Goal: Transaction & Acquisition: Purchase product/service

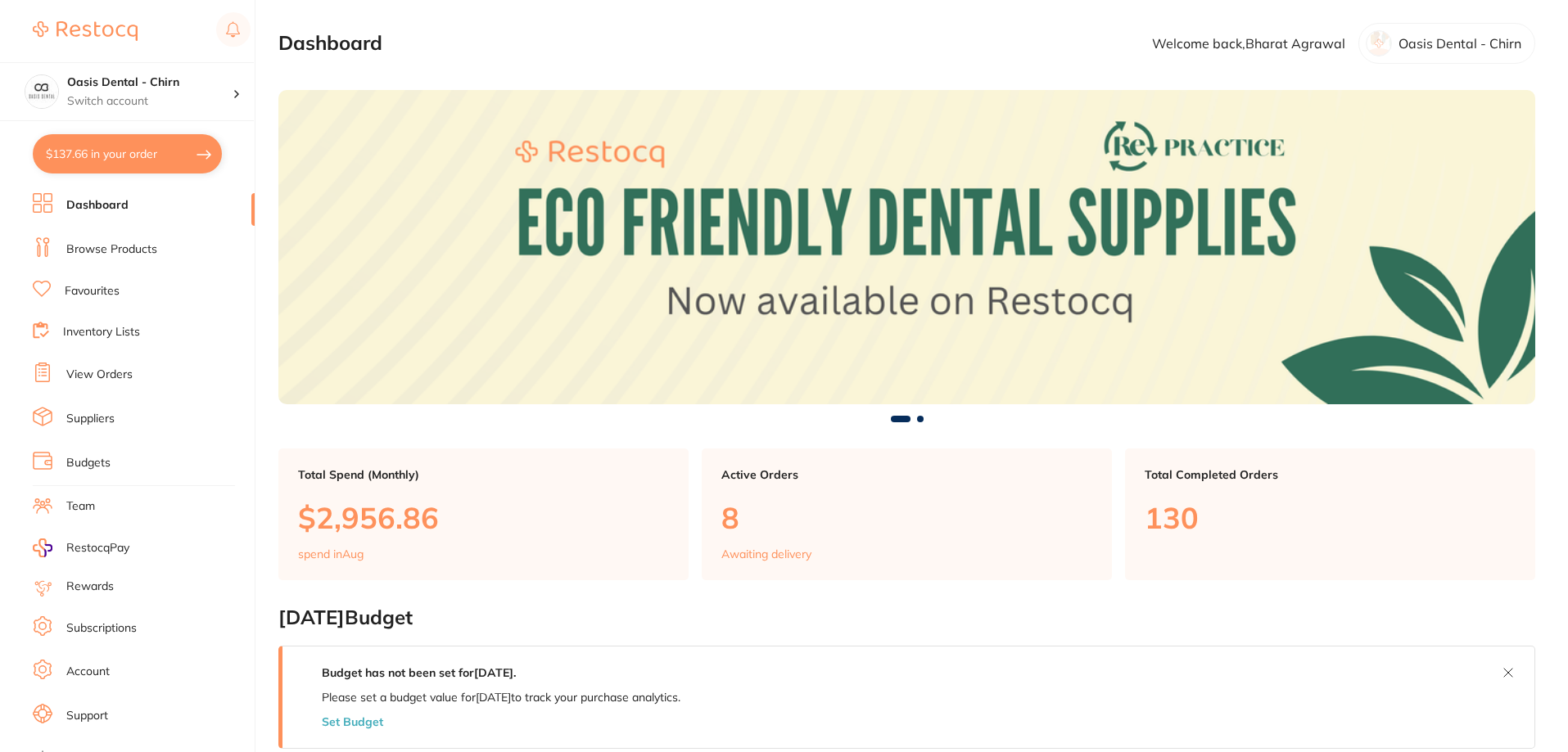
click at [133, 159] on button "$137.66 in your order" at bounding box center [127, 153] width 189 height 40
checkbox input "true"
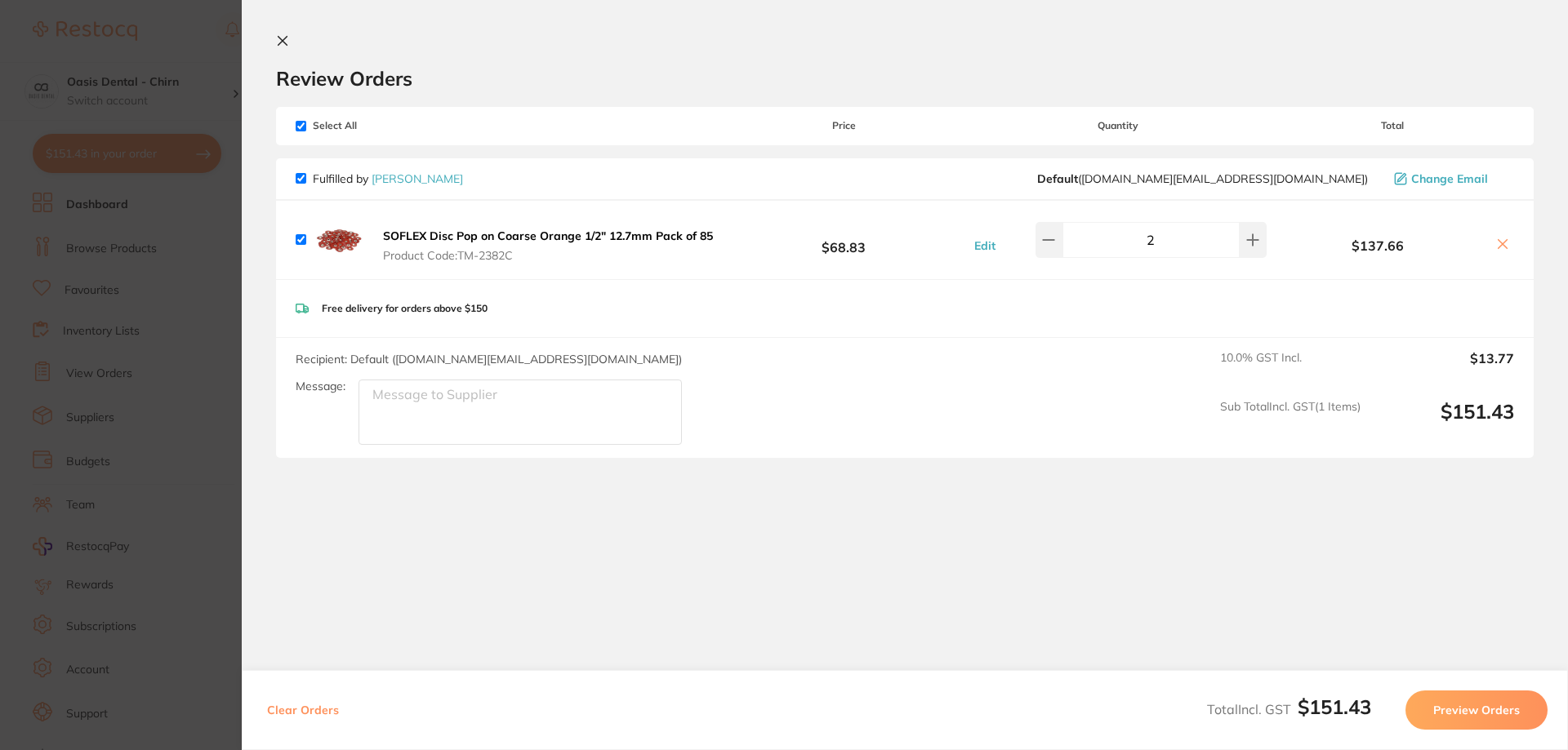
click at [281, 37] on icon at bounding box center [282, 40] width 13 height 13
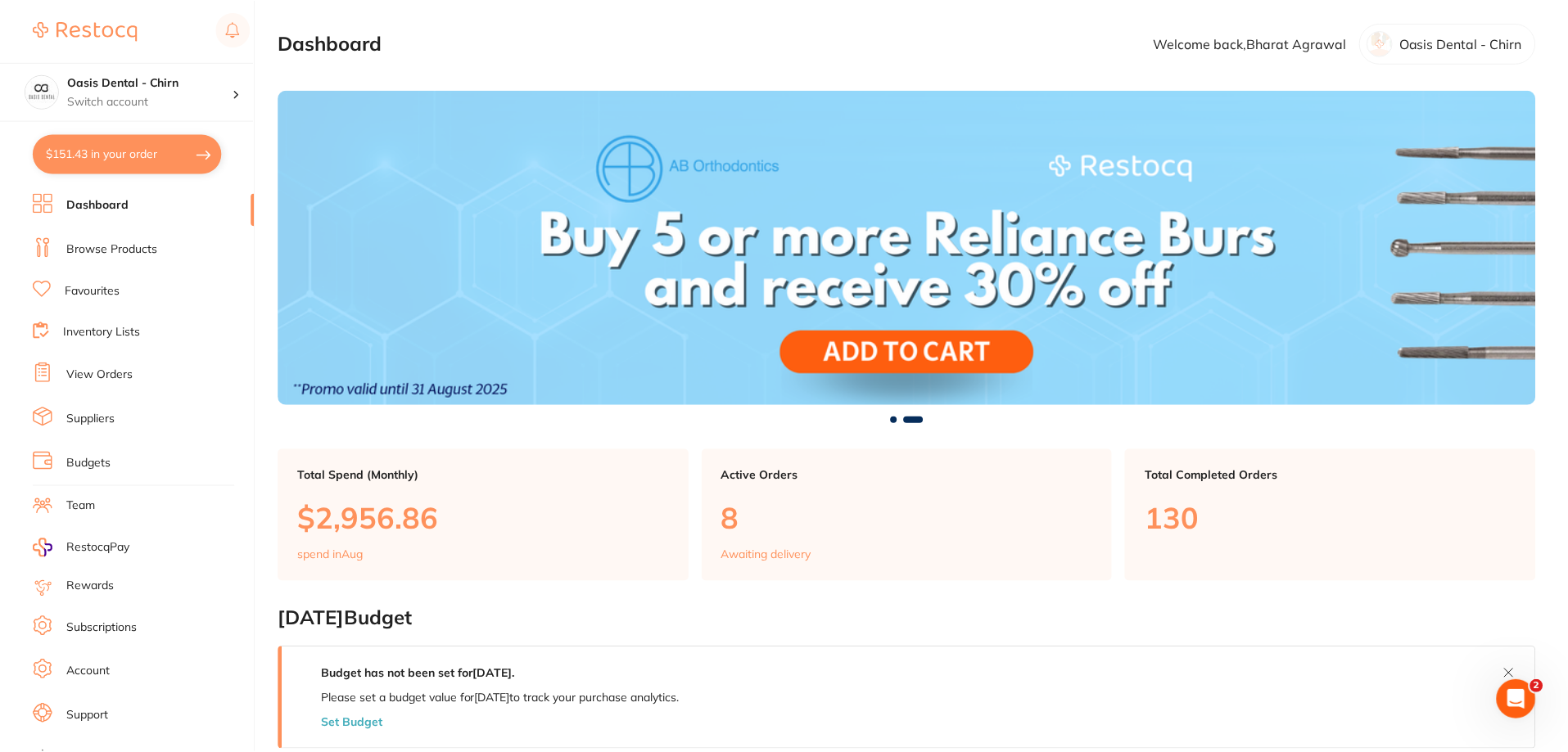
scroll to position [2, 0]
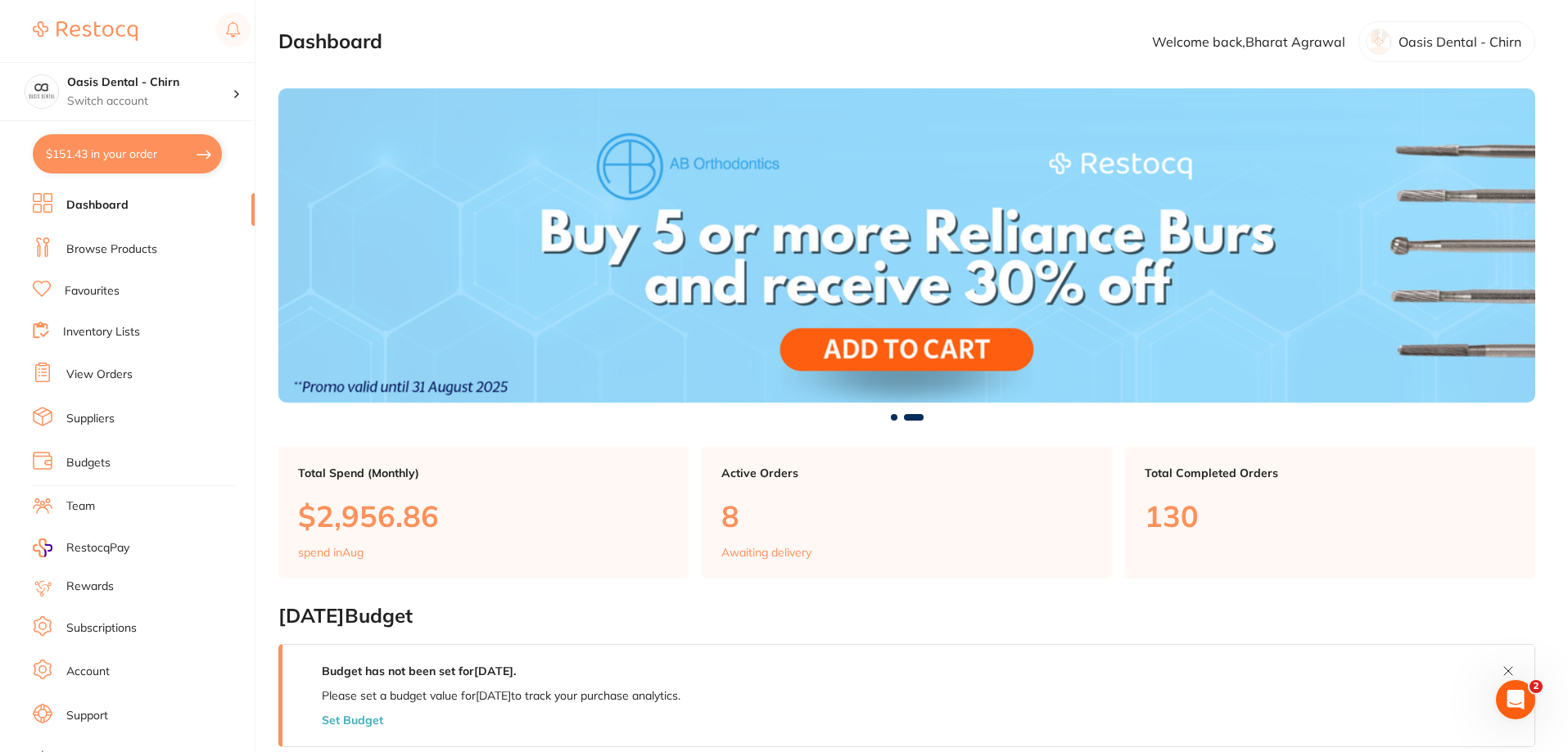
click at [101, 419] on link "Suppliers" at bounding box center [90, 419] width 48 height 17
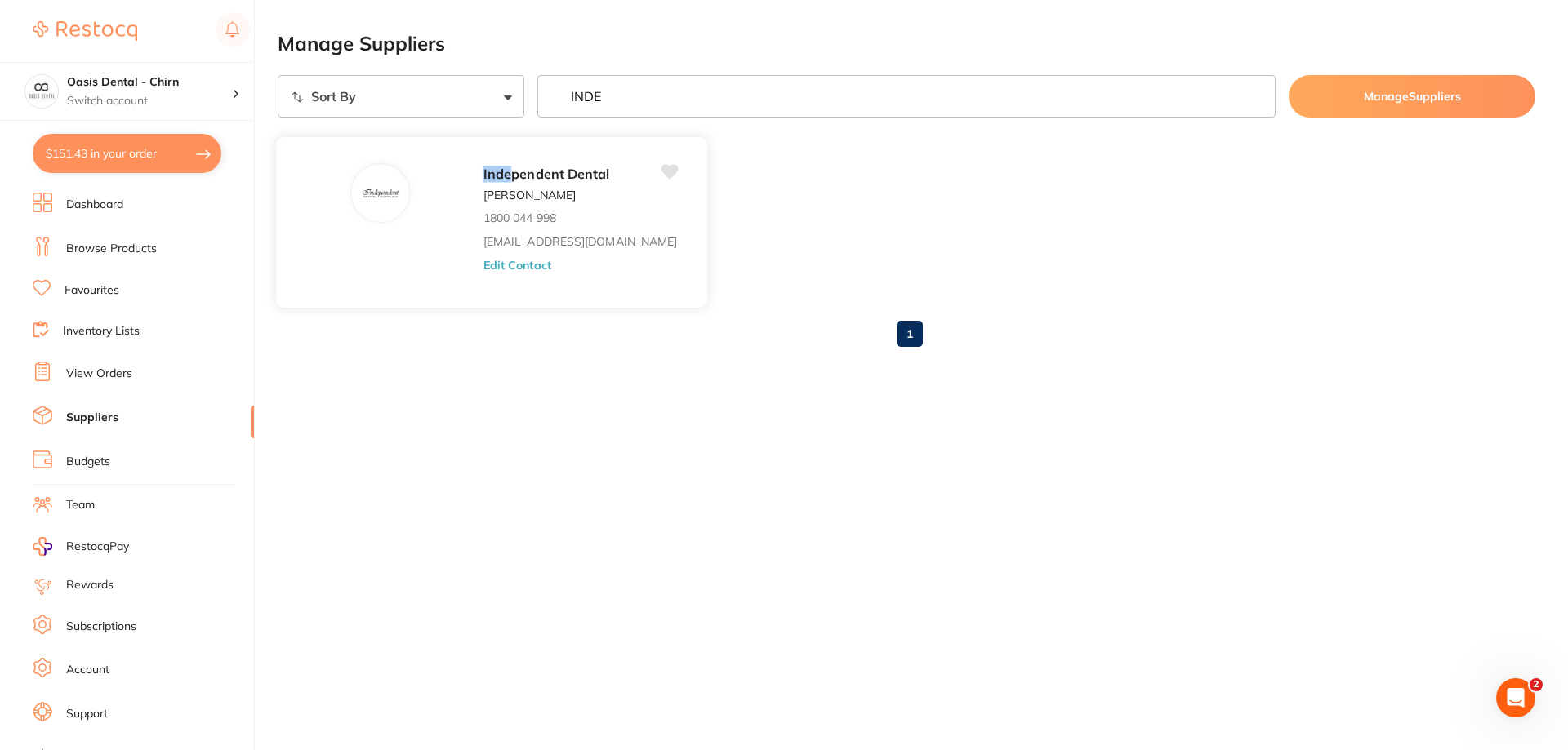
click at [549, 177] on span "pendent Dental" at bounding box center [560, 174] width 98 height 17
click at [397, 190] on div at bounding box center [380, 193] width 58 height 58
click at [561, 175] on span "pendent Dental" at bounding box center [560, 174] width 98 height 17
click at [657, 90] on input "INDE" at bounding box center [907, 97] width 739 height 42
type input "I"
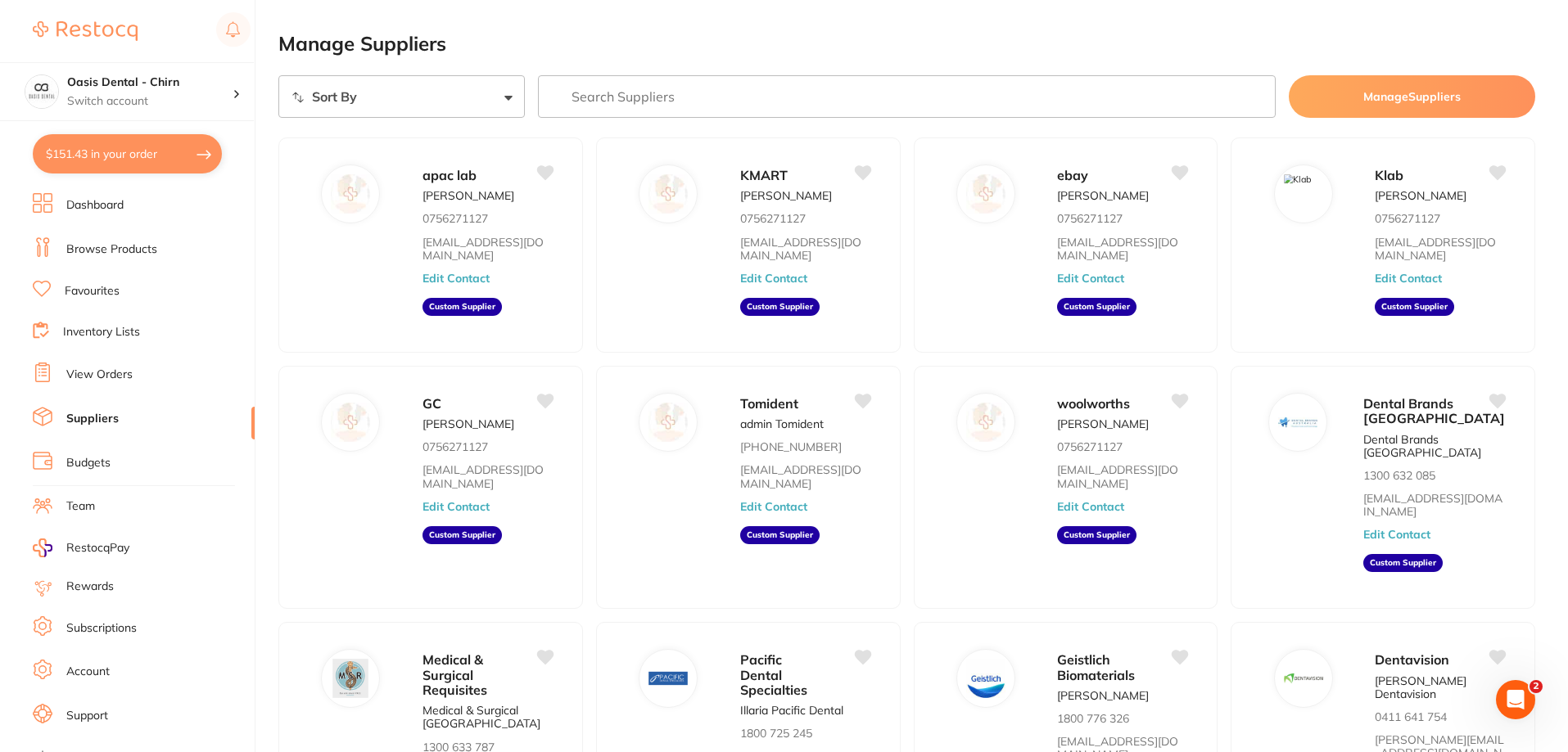
click at [123, 246] on link "Browse Products" at bounding box center [111, 249] width 91 height 17
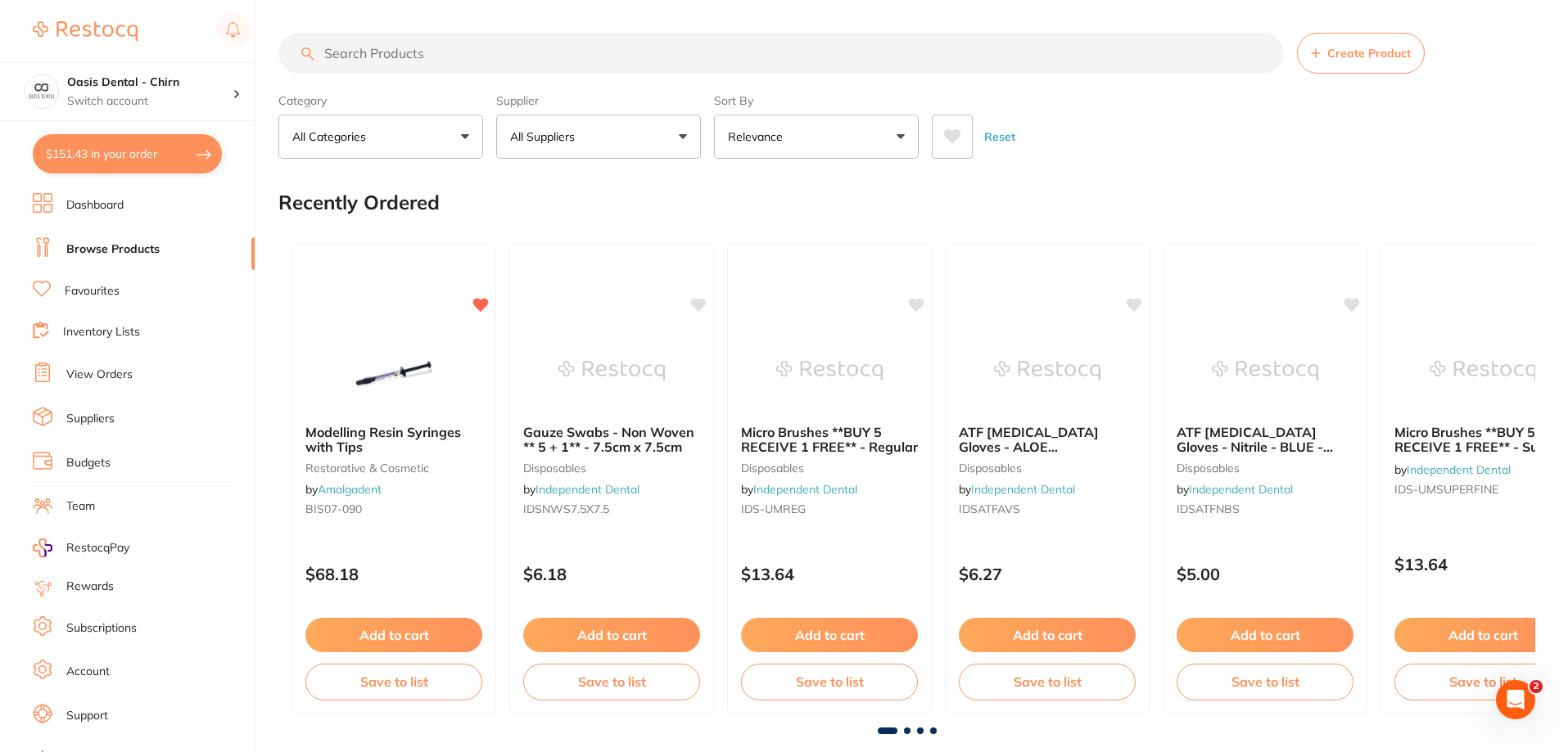
click at [571, 144] on p "All Suppliers" at bounding box center [545, 136] width 71 height 17
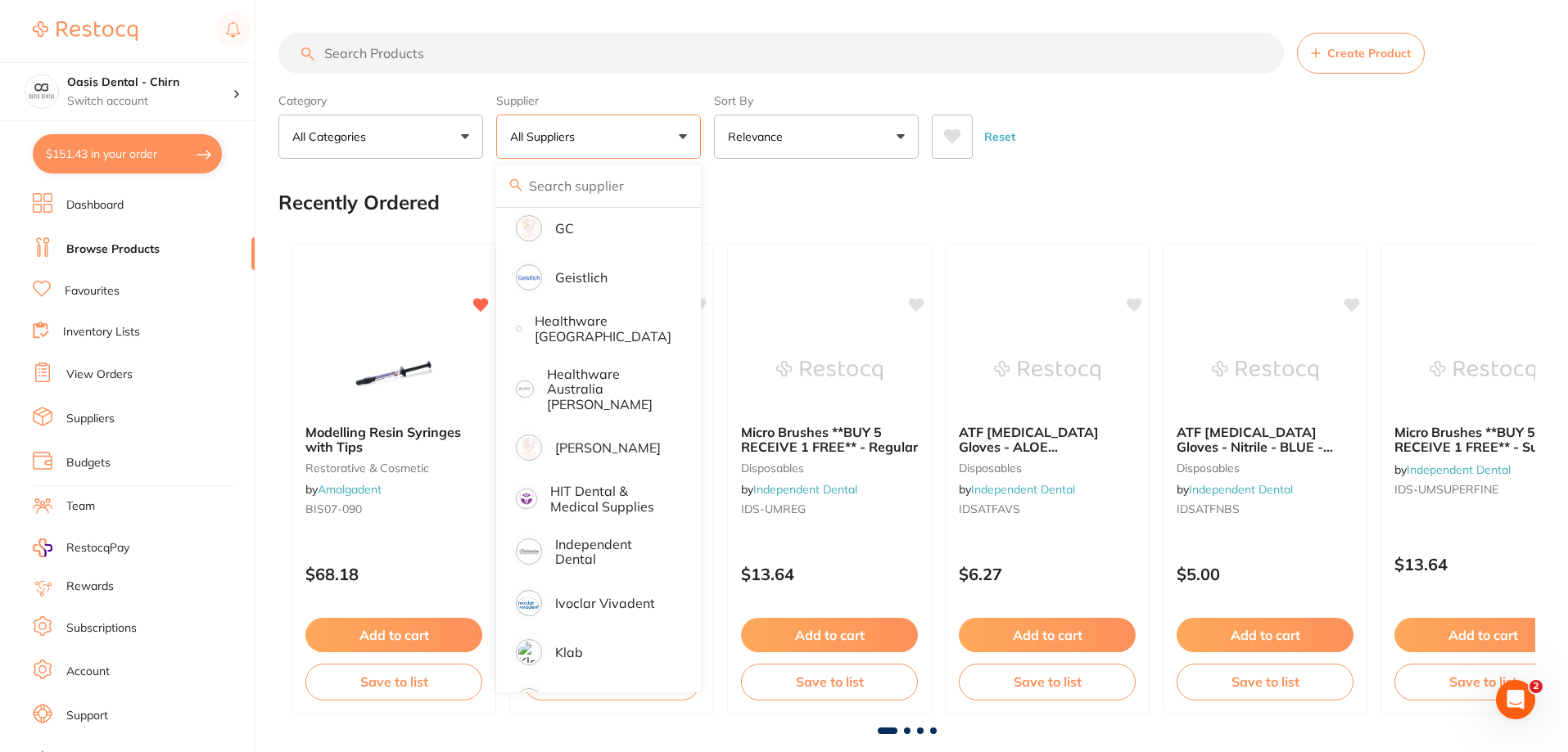
scroll to position [1064, 0]
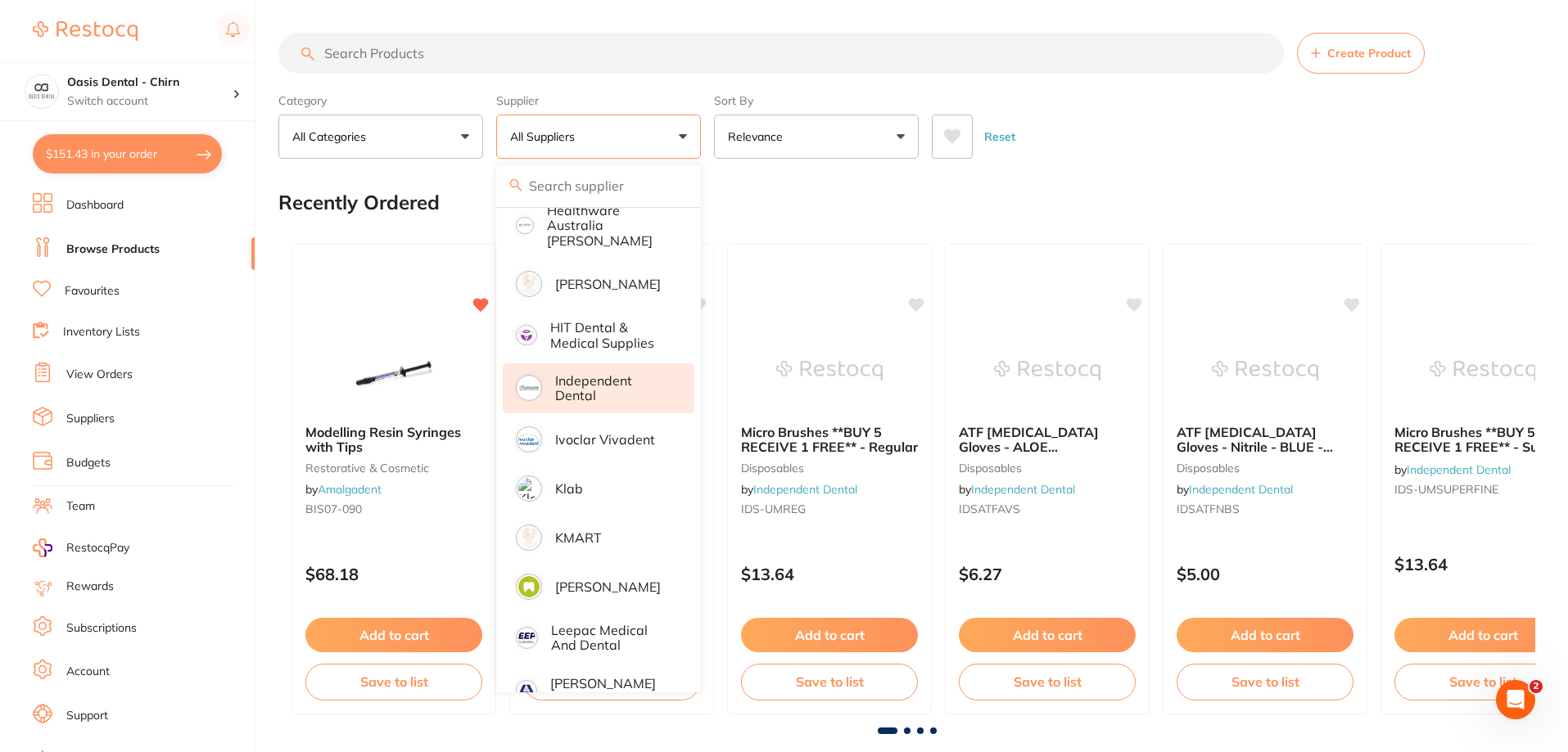
click at [603, 384] on p "Independent Dental" at bounding box center [613, 388] width 116 height 30
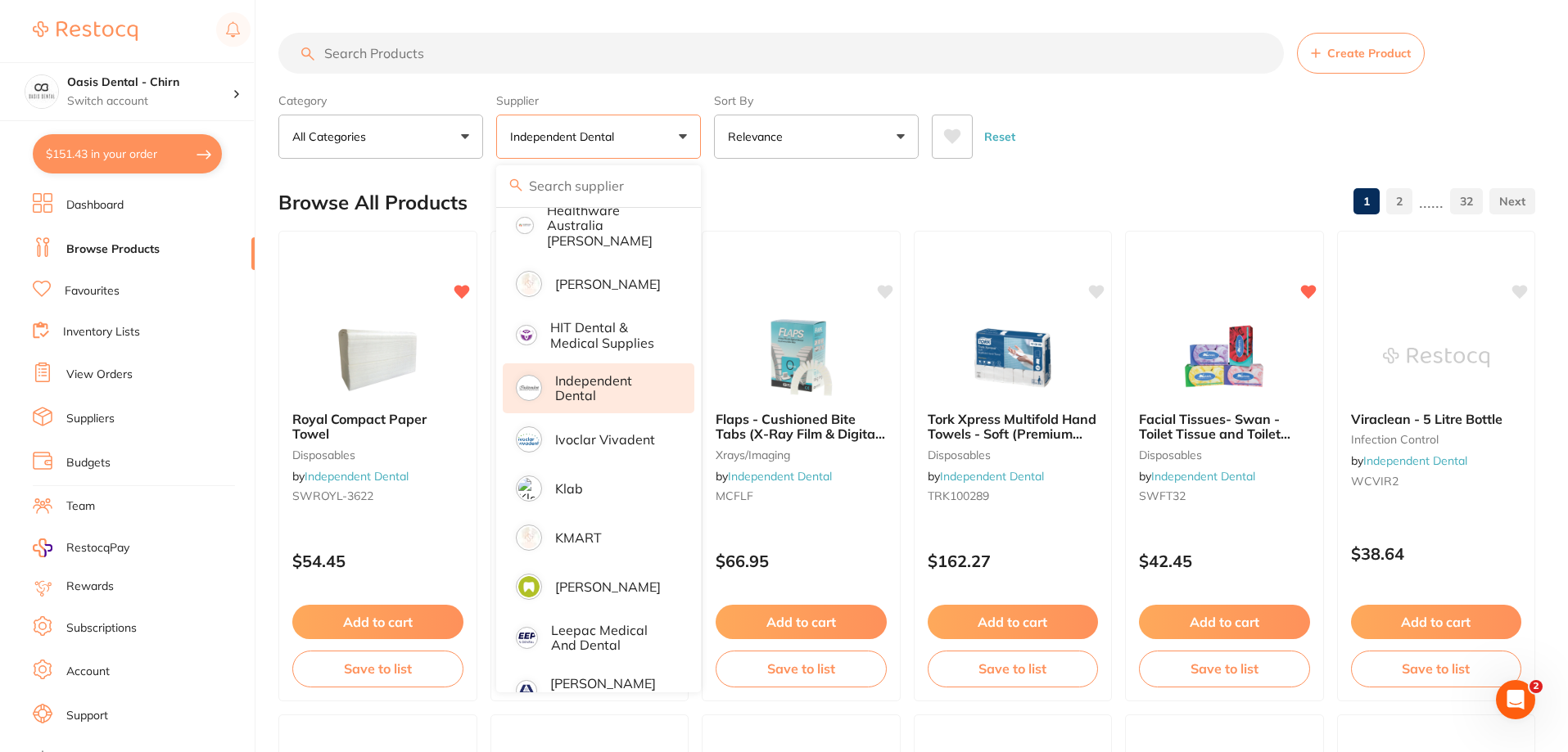
scroll to position [0, 0]
click at [958, 182] on div "Browse All Products 1 2 ...... 32" at bounding box center [906, 203] width 1257 height 55
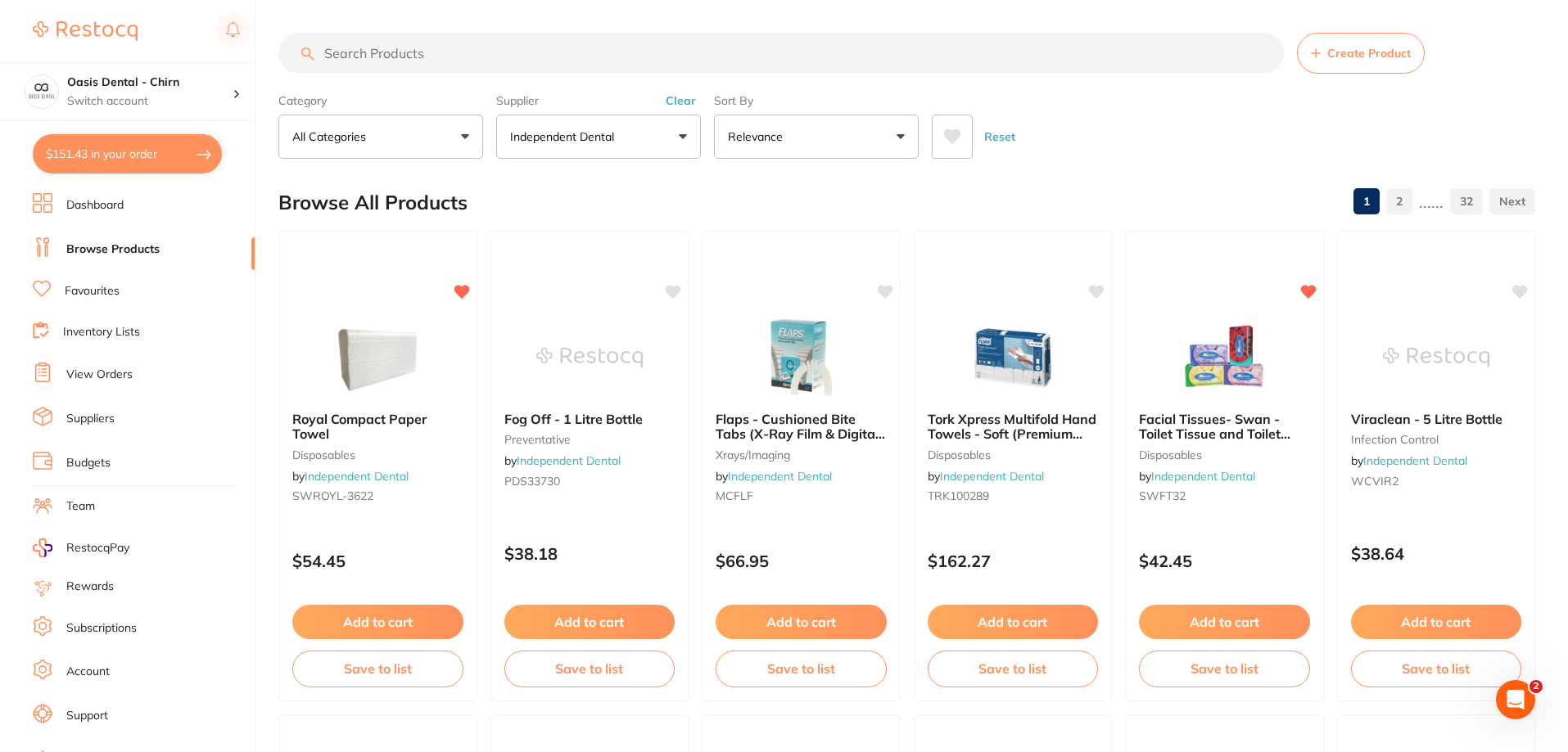
click at [95, 369] on link "View Orders" at bounding box center [99, 374] width 66 height 17
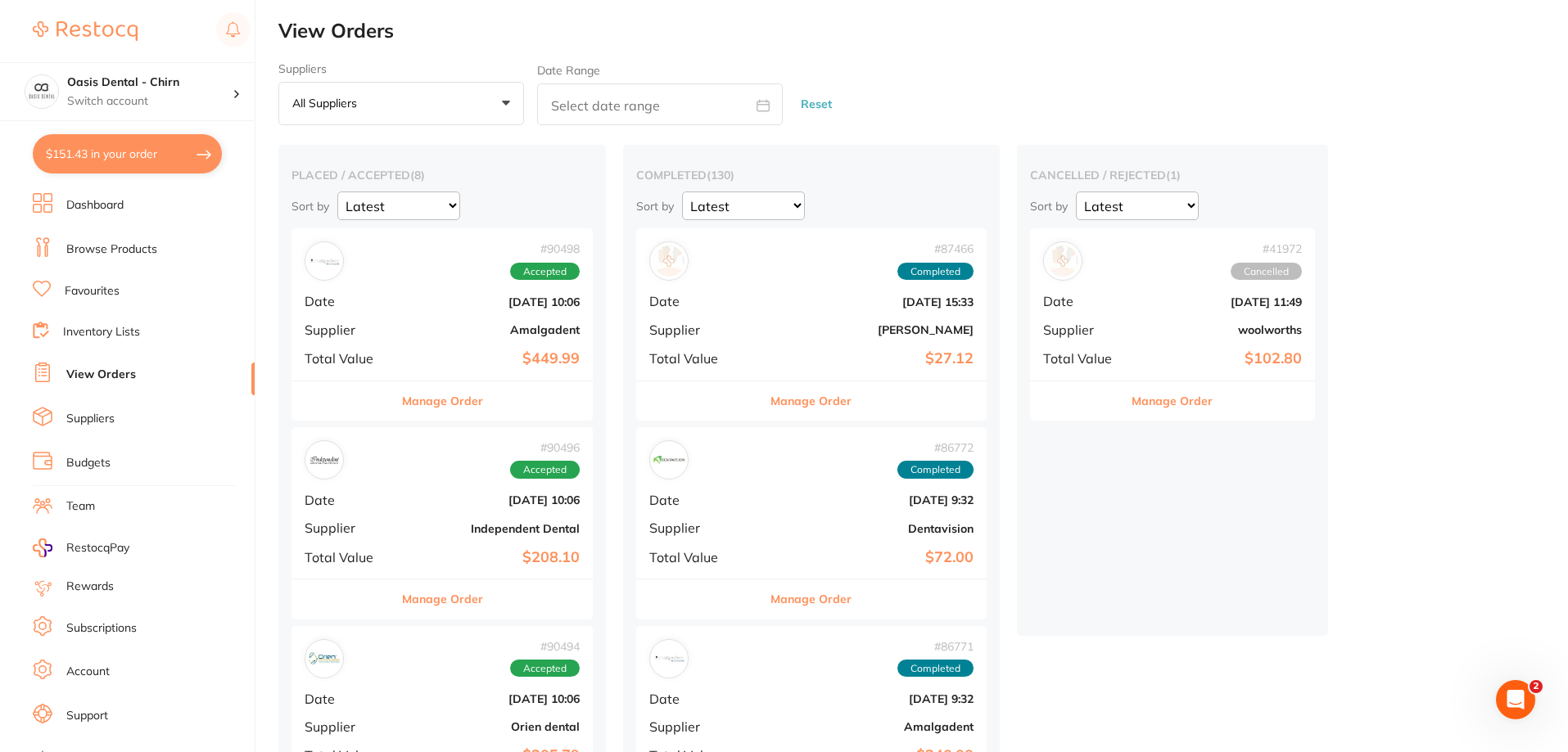
click at [484, 528] on b "Independent Dental" at bounding box center [492, 528] width 174 height 13
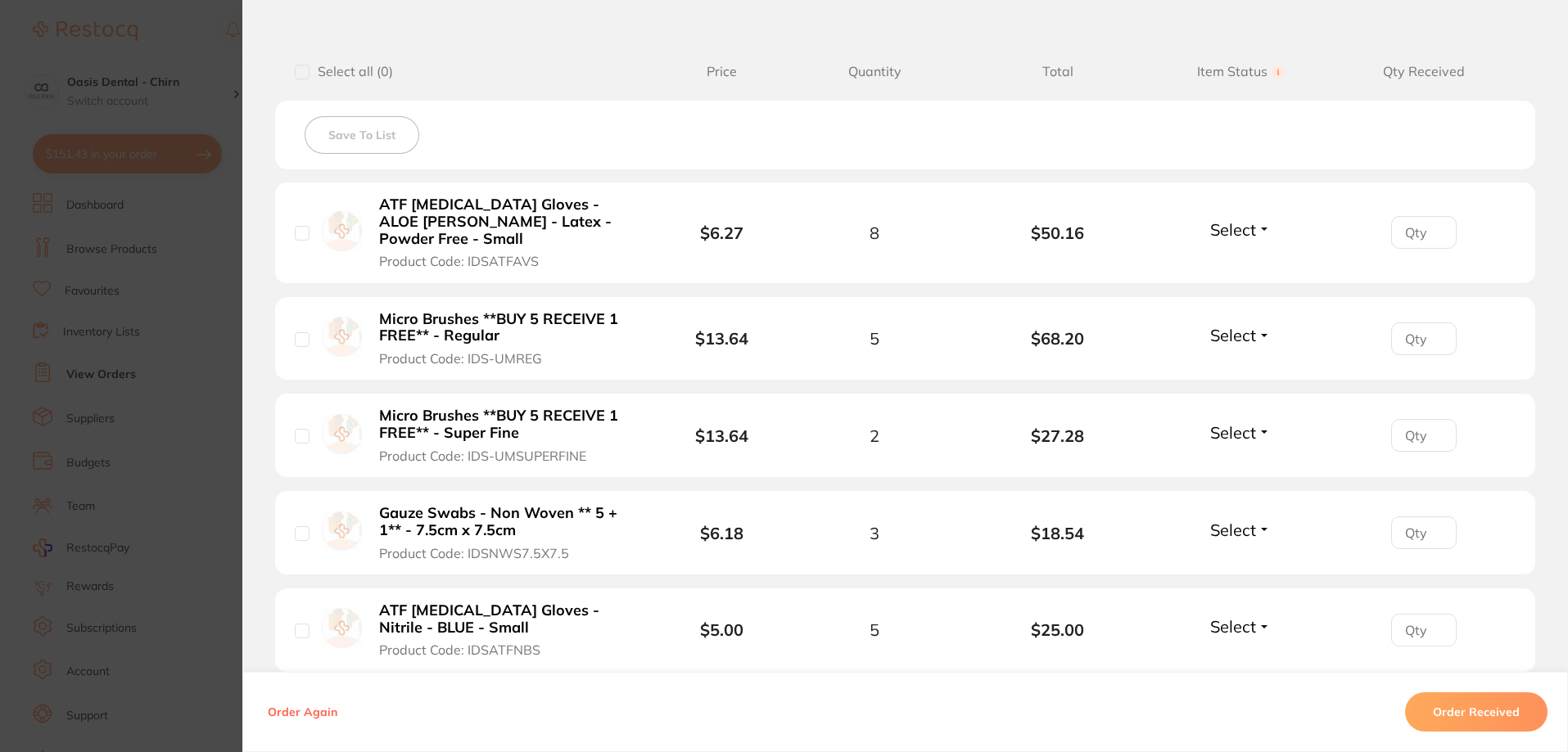
scroll to position [409, 0]
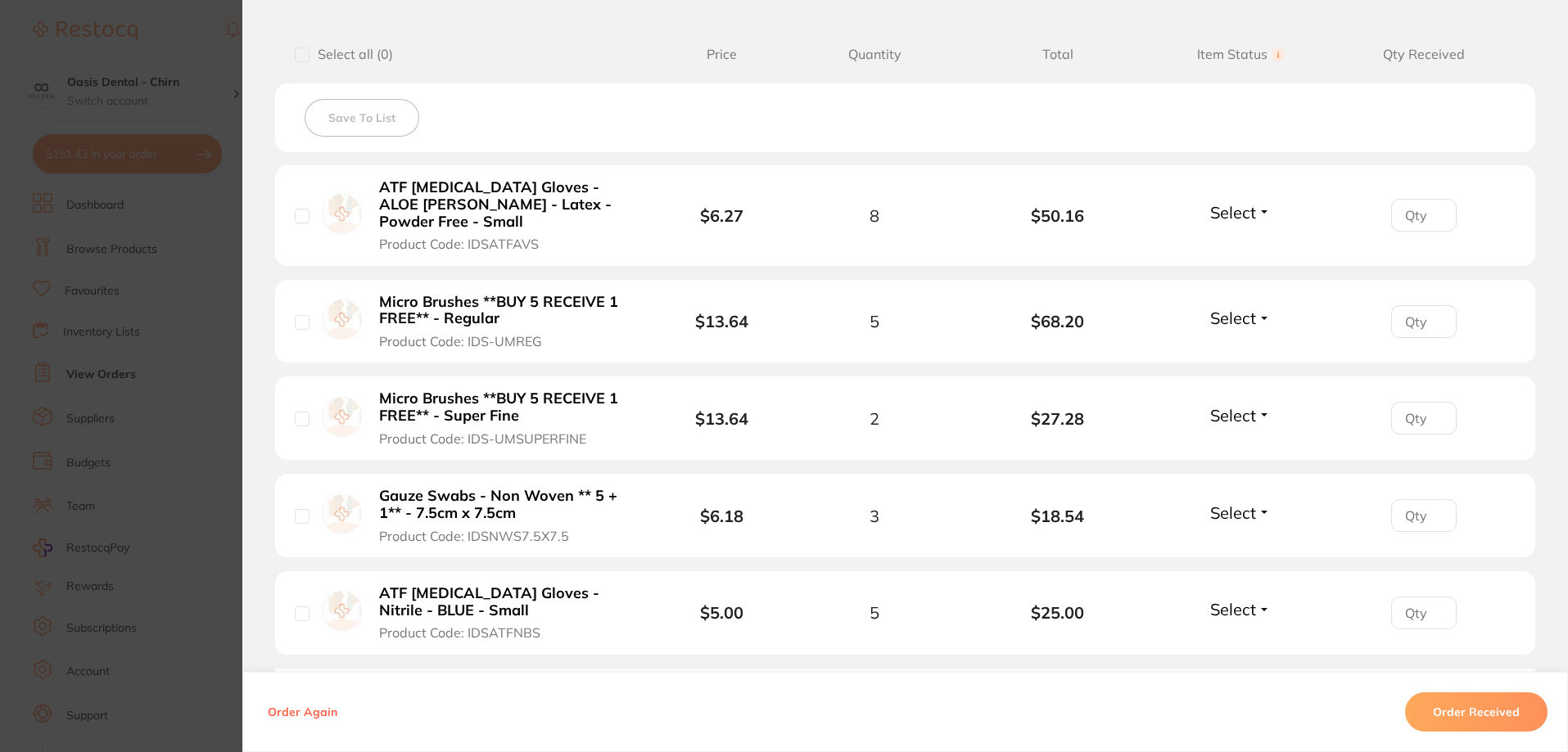
click at [1261, 208] on button "Select" at bounding box center [1240, 212] width 70 height 20
click at [1250, 244] on span "Received" at bounding box center [1240, 247] width 41 height 12
click at [1254, 318] on button "Select" at bounding box center [1240, 317] width 70 height 20
click at [1248, 372] on span "Back Order" at bounding box center [1240, 379] width 50 height 12
click at [1242, 419] on span "Select" at bounding box center [1233, 415] width 46 height 20
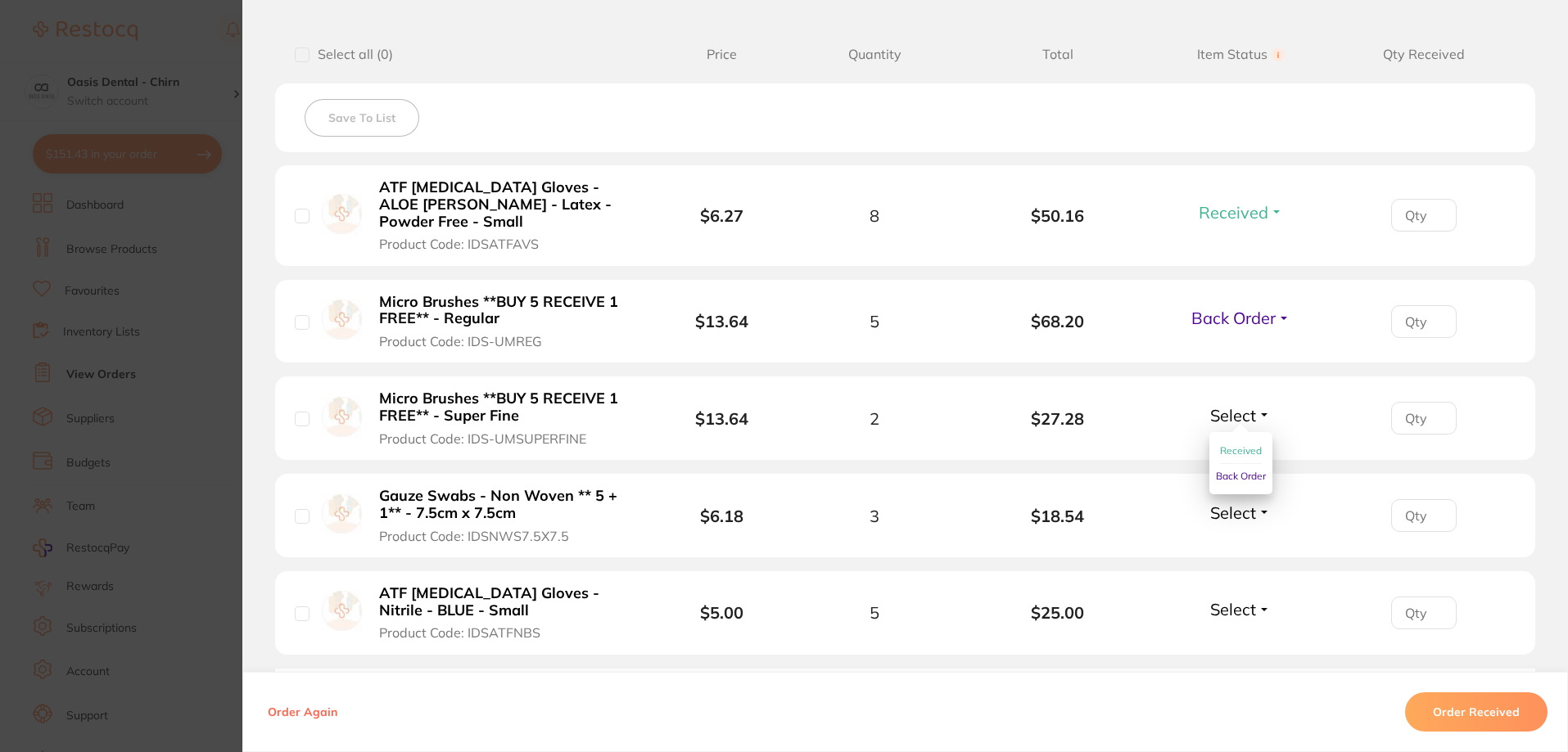
click at [1221, 467] on button "Back Order" at bounding box center [1240, 476] width 50 height 25
click at [1224, 515] on span "Select" at bounding box center [1233, 512] width 46 height 20
click at [1215, 554] on ul "Received Back Order" at bounding box center [1241, 561] width 63 height 63
click at [1220, 553] on span "Received" at bounding box center [1240, 548] width 41 height 12
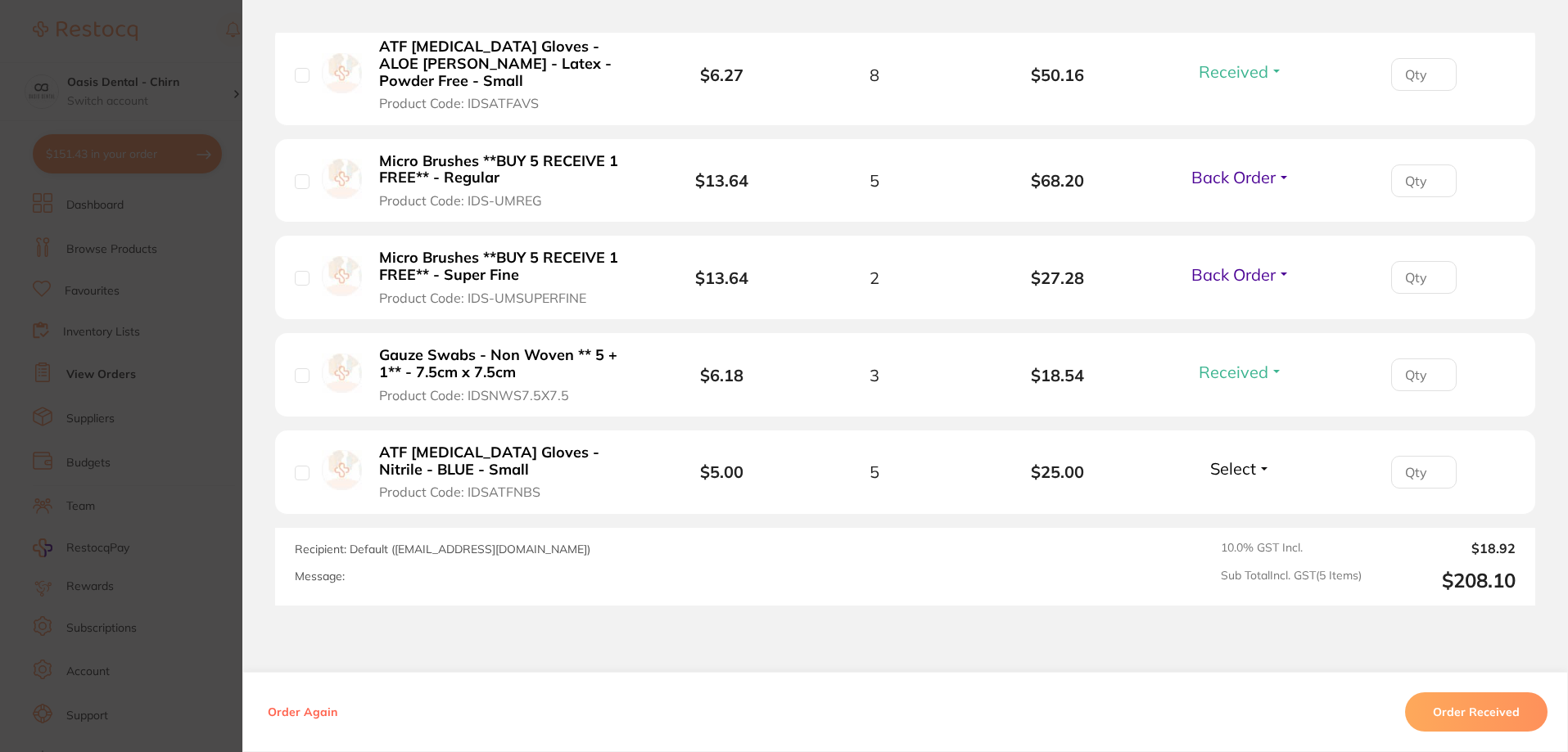
scroll to position [573, 0]
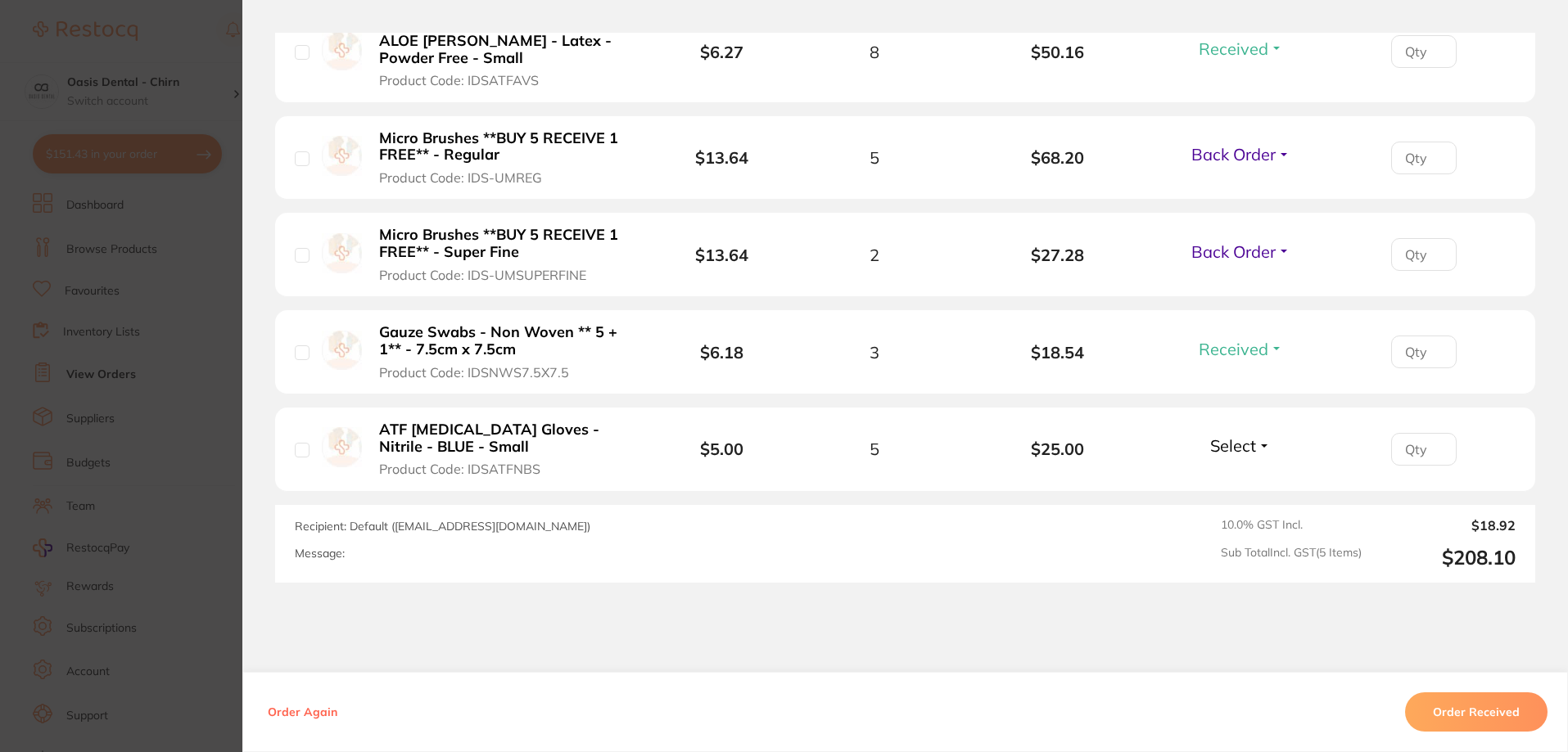
click at [1247, 446] on span "Select" at bounding box center [1233, 445] width 46 height 20
click at [1239, 486] on span "Received" at bounding box center [1240, 481] width 41 height 12
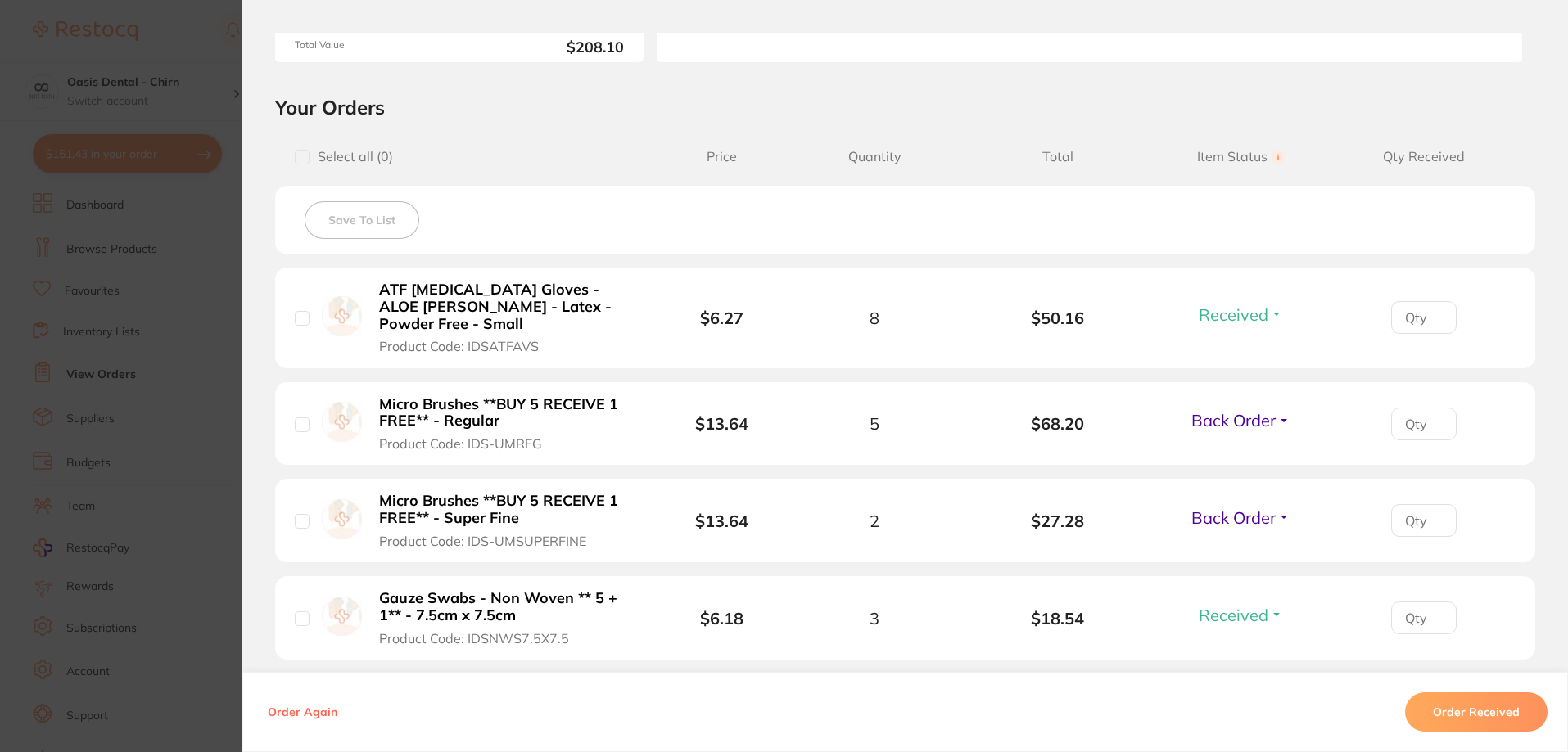
scroll to position [0, 0]
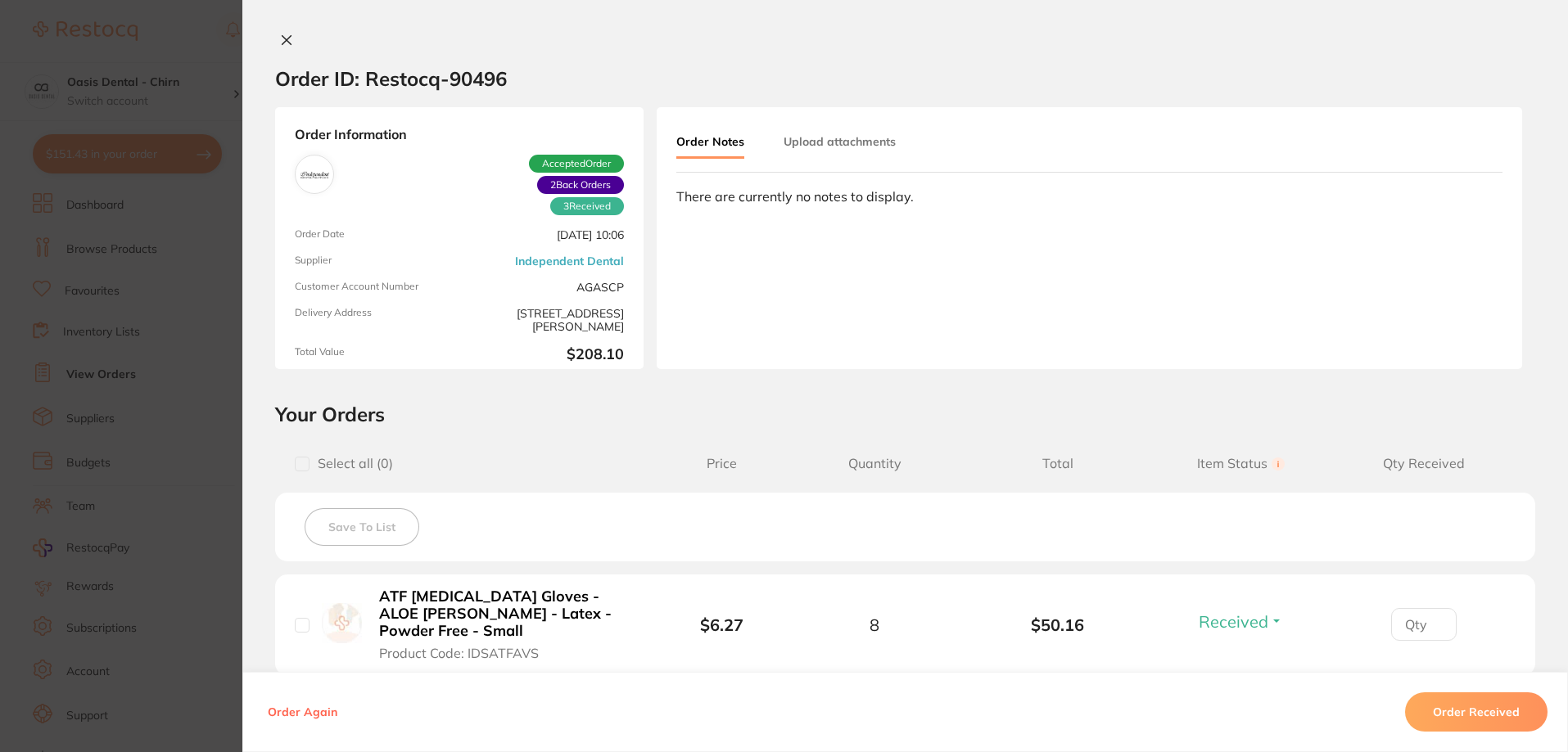
click at [285, 39] on icon at bounding box center [287, 41] width 9 height 9
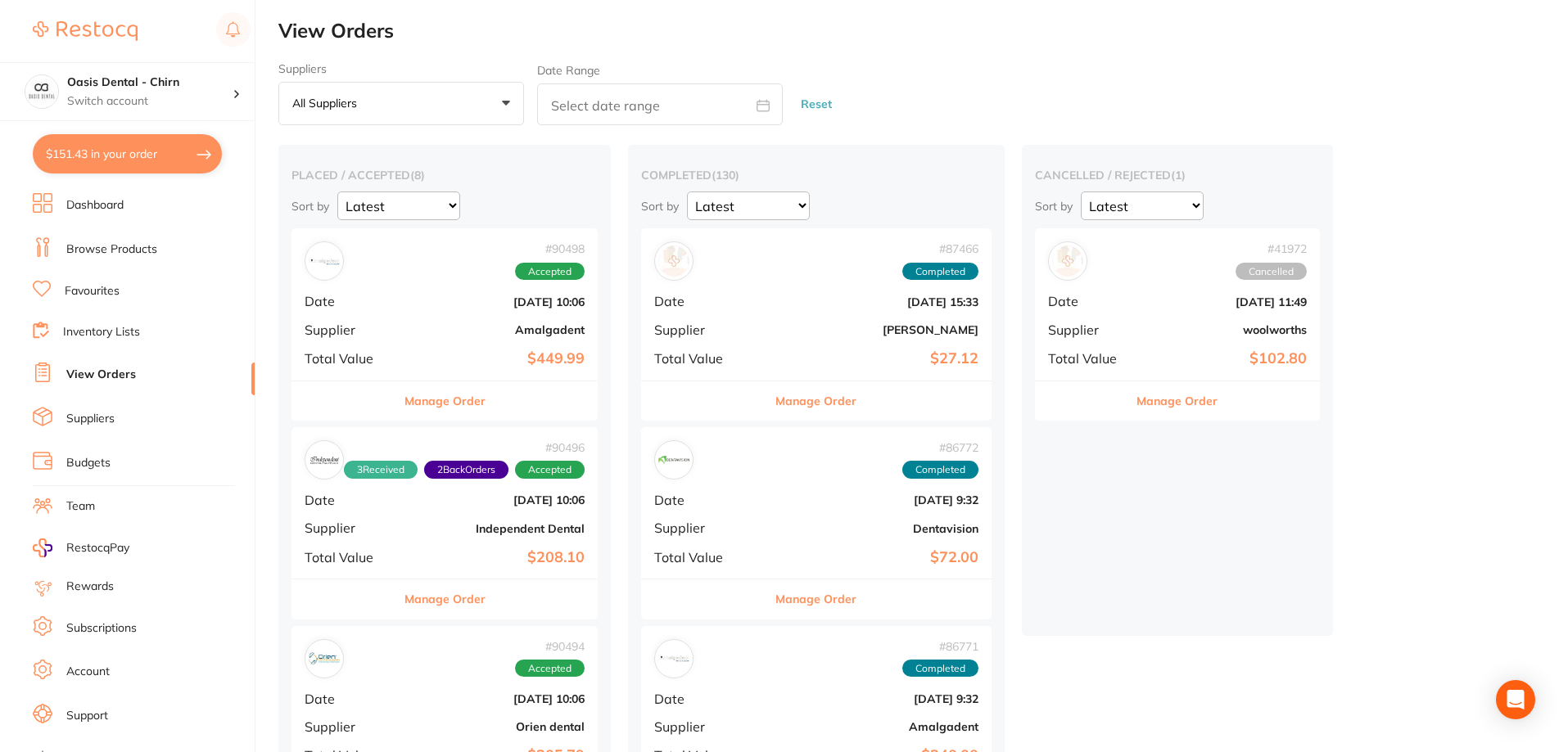
click at [109, 244] on link "Browse Products" at bounding box center [111, 249] width 91 height 17
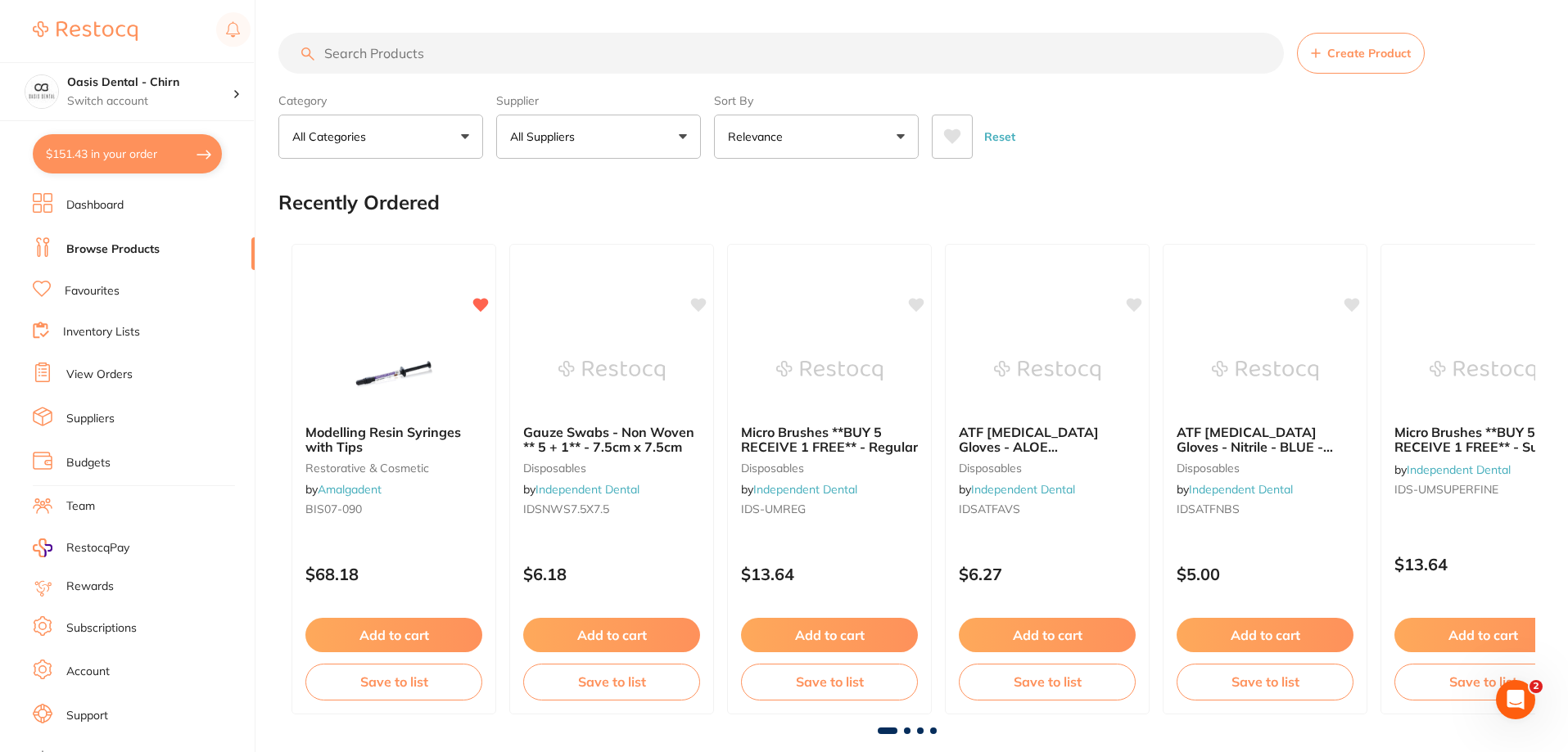
click at [627, 134] on button "All Suppliers" at bounding box center [598, 136] width 204 height 44
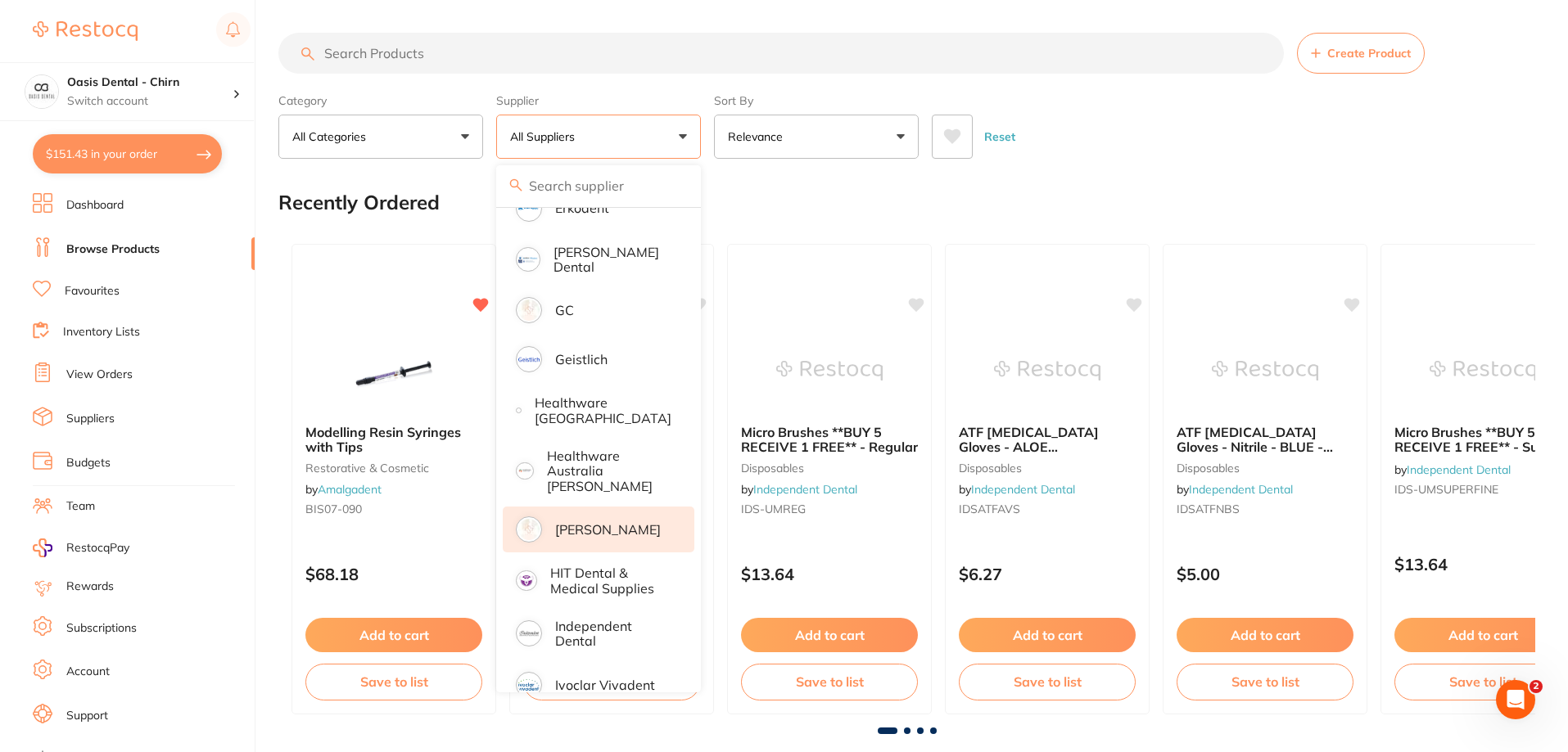
scroll to position [982, 0]
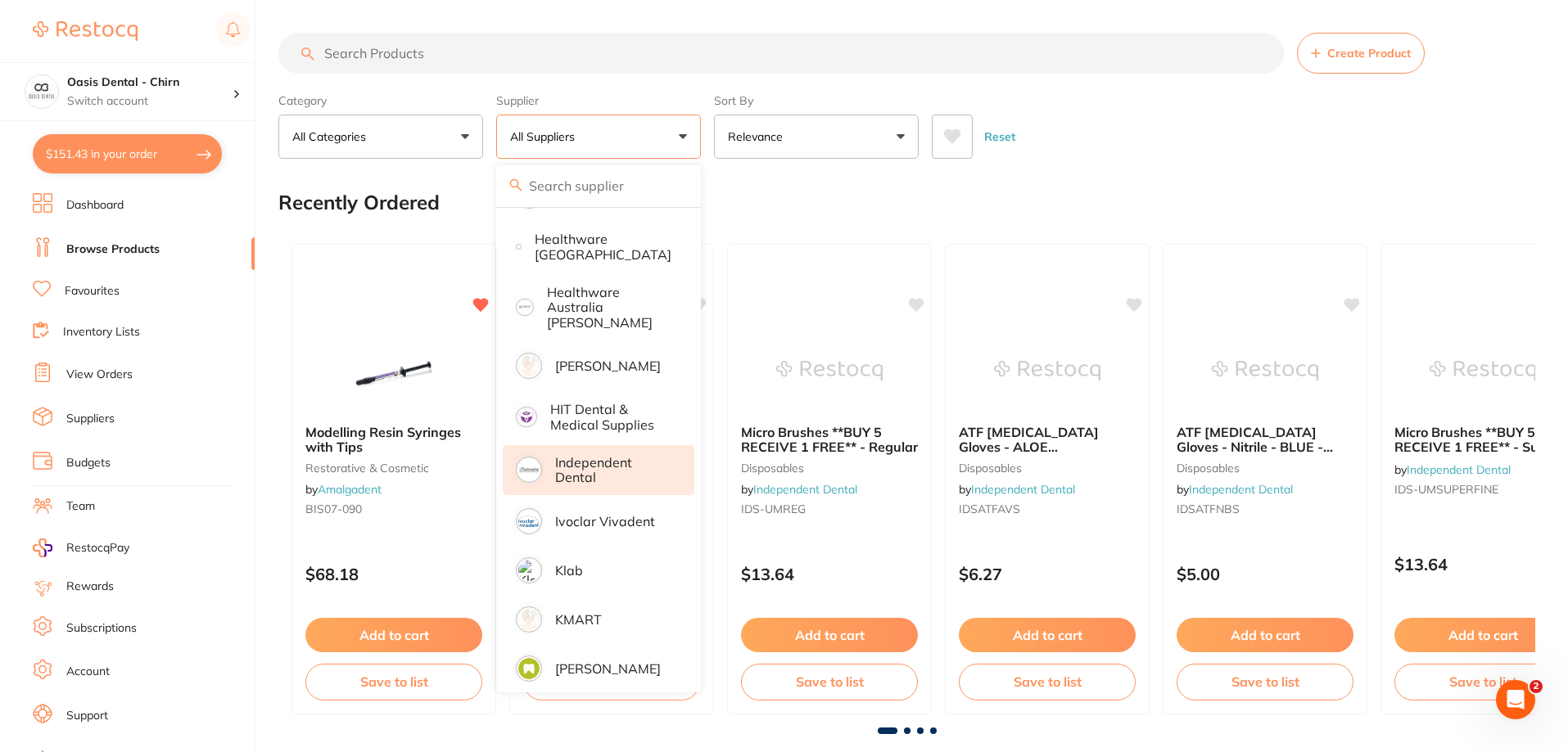
click at [609, 463] on p "Independent Dental" at bounding box center [613, 470] width 116 height 30
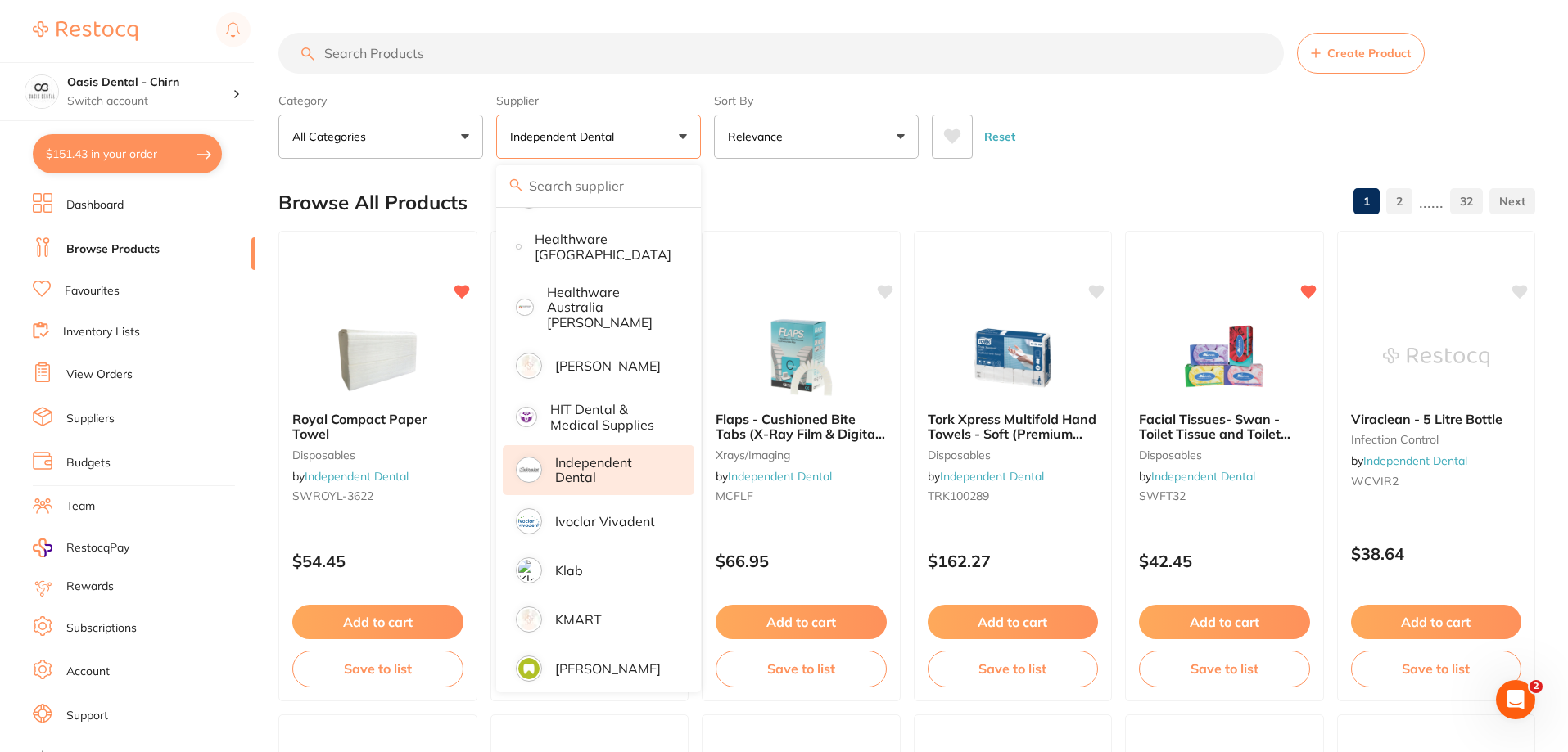
click at [537, 33] on input "search" at bounding box center [780, 53] width 1005 height 41
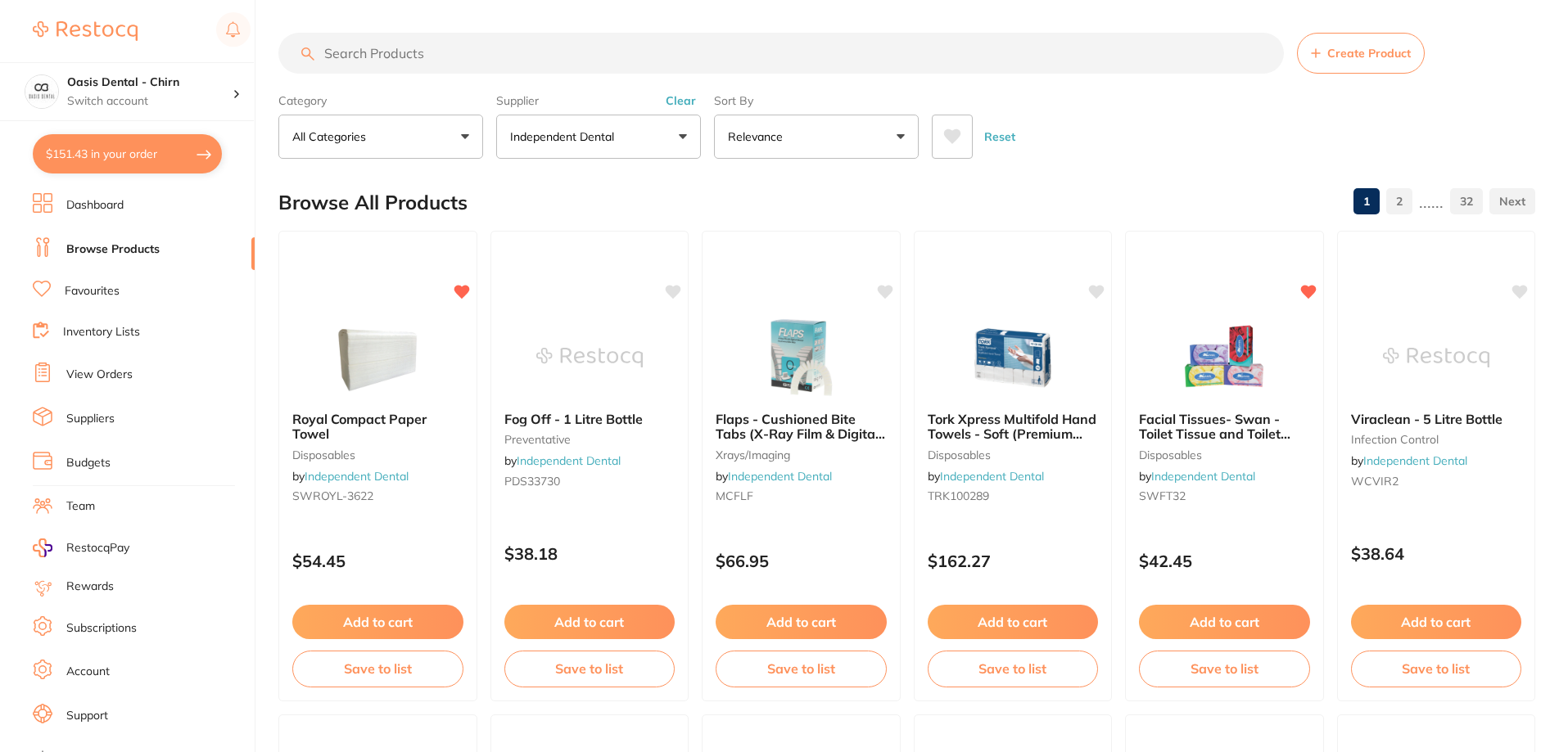
click at [541, 41] on input "search" at bounding box center [780, 53] width 1005 height 41
type input "GLOVES"
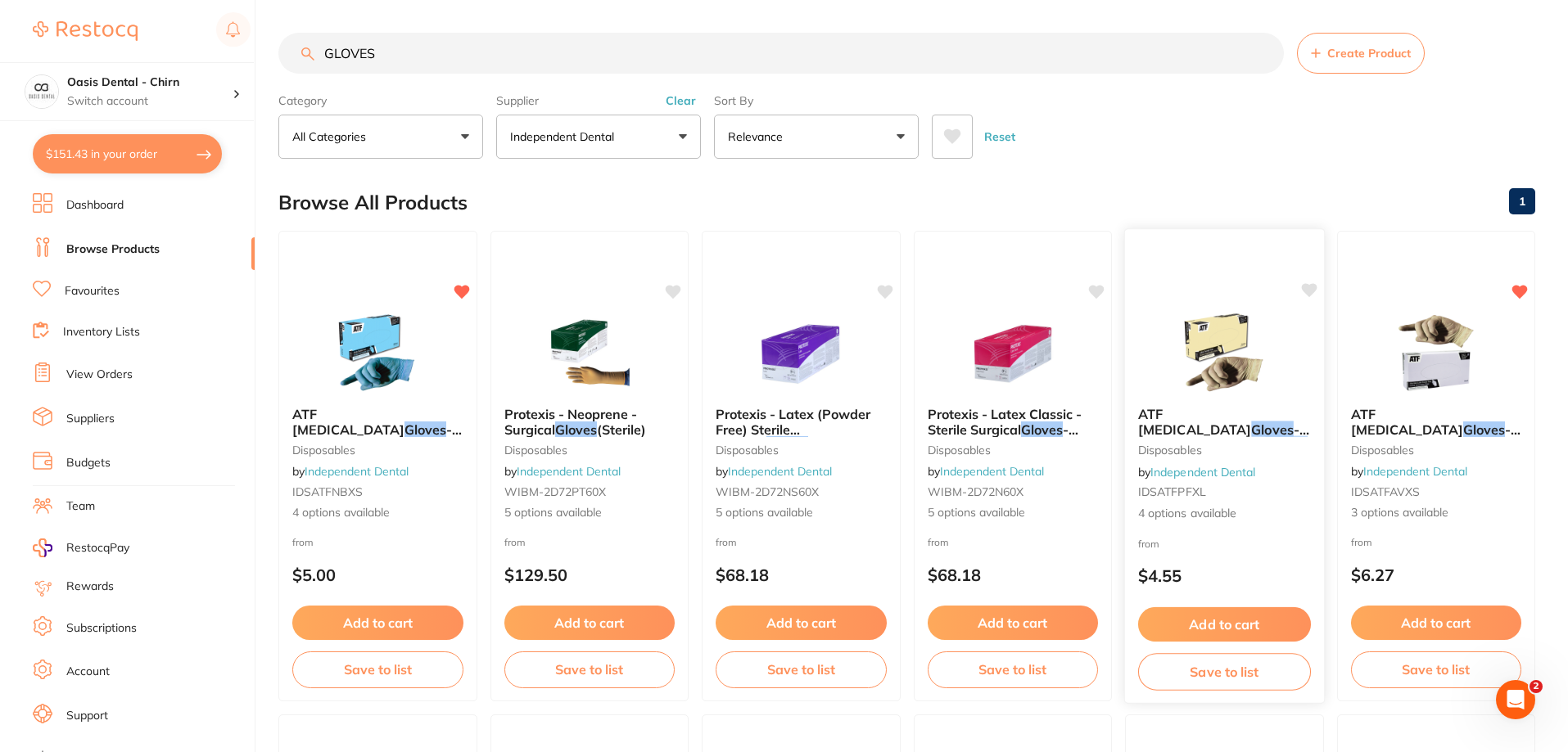
click at [1241, 333] on img at bounding box center [1224, 352] width 107 height 83
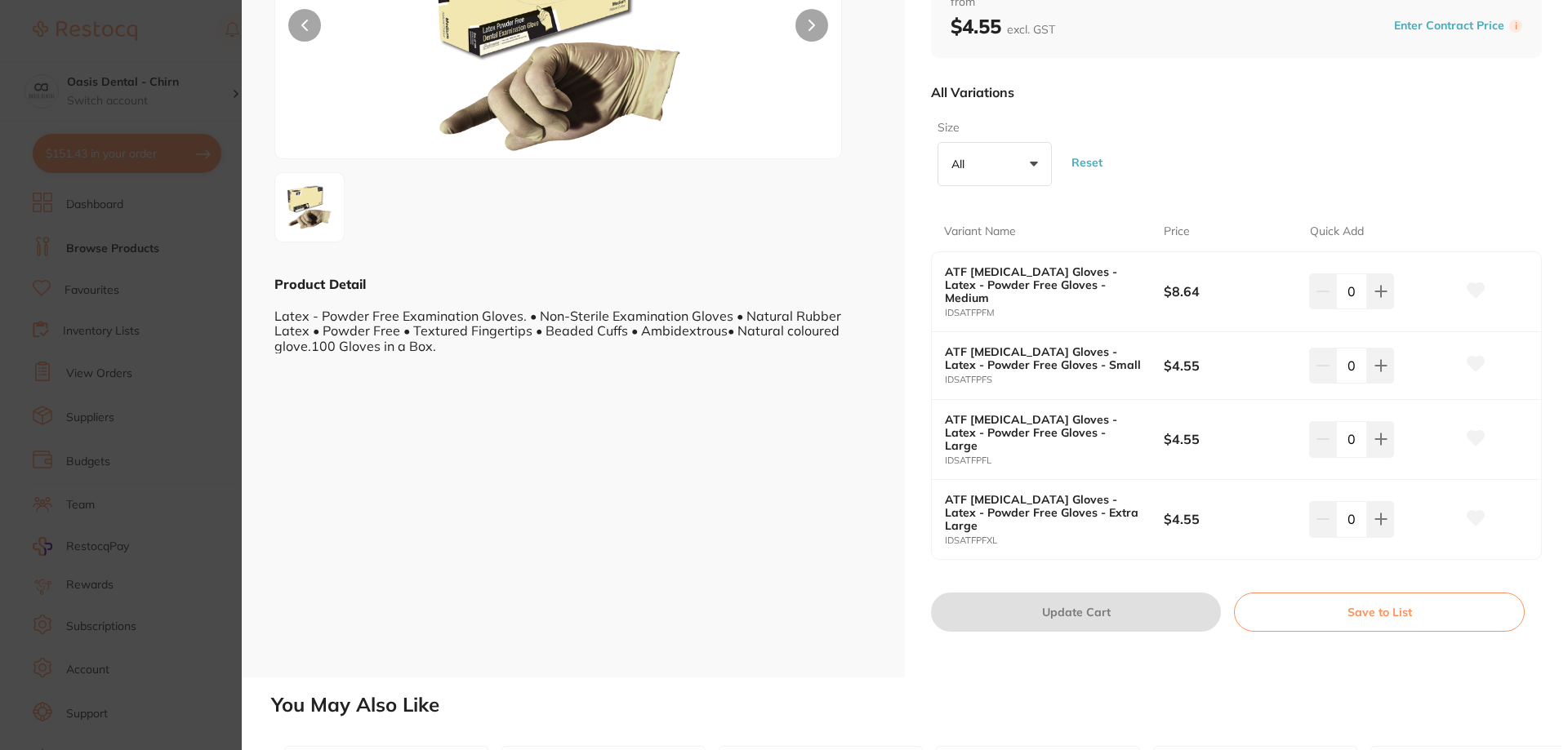
scroll to position [245, 0]
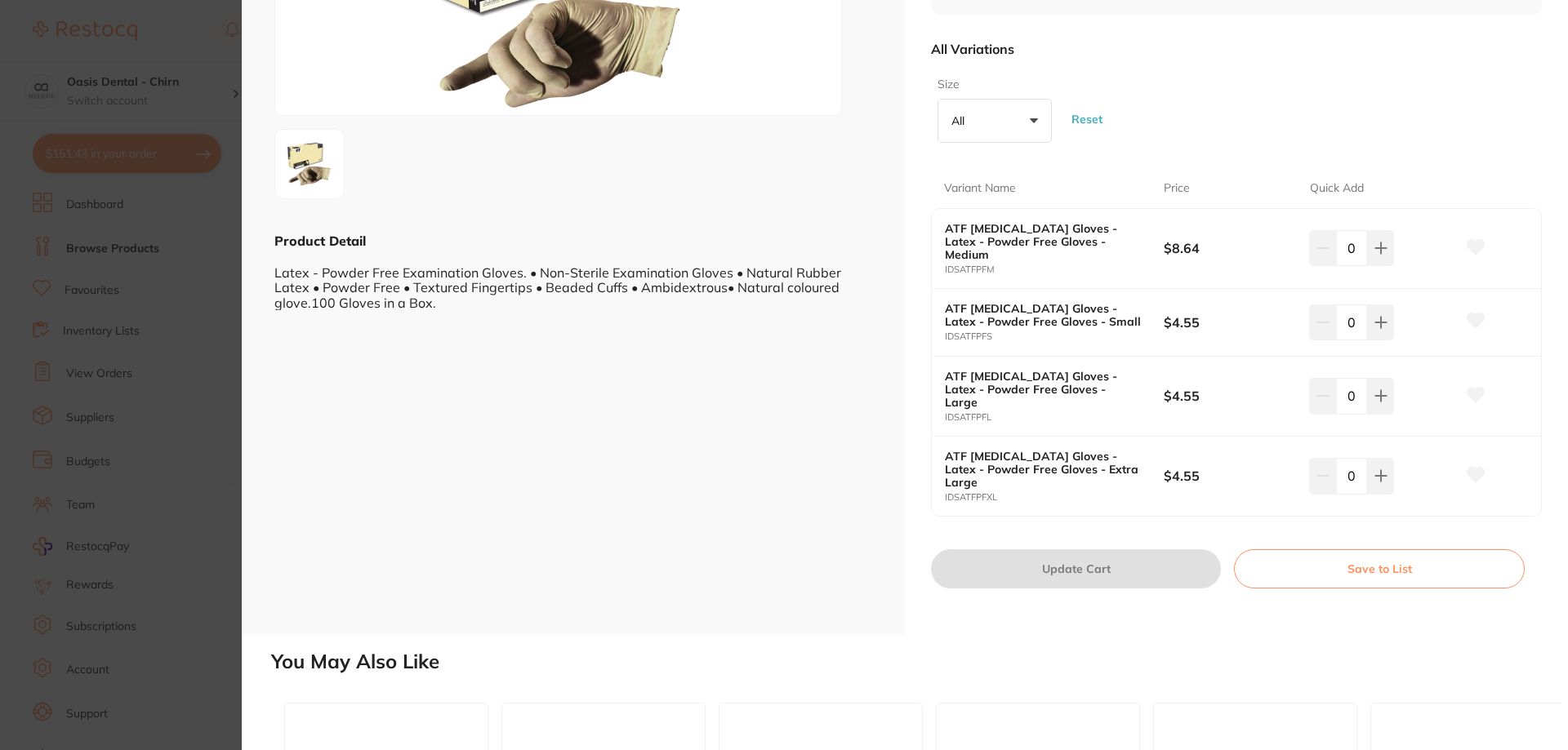
click at [1355, 328] on input "0" at bounding box center [1351, 322] width 31 height 36
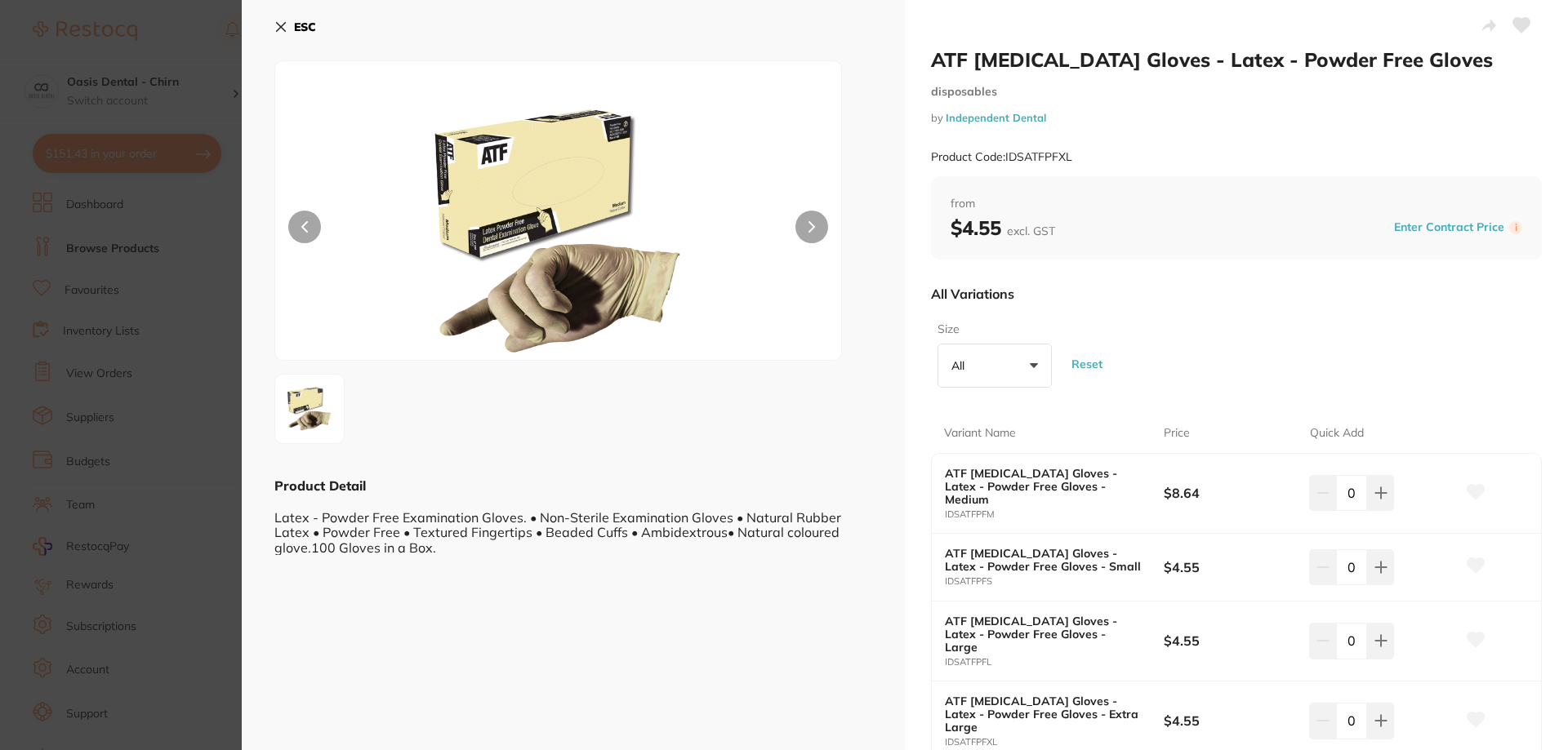
scroll to position [0, 0]
click at [1340, 567] on input "0" at bounding box center [1351, 567] width 31 height 36
type input "80"
click at [1470, 561] on icon at bounding box center [1476, 566] width 18 height 15
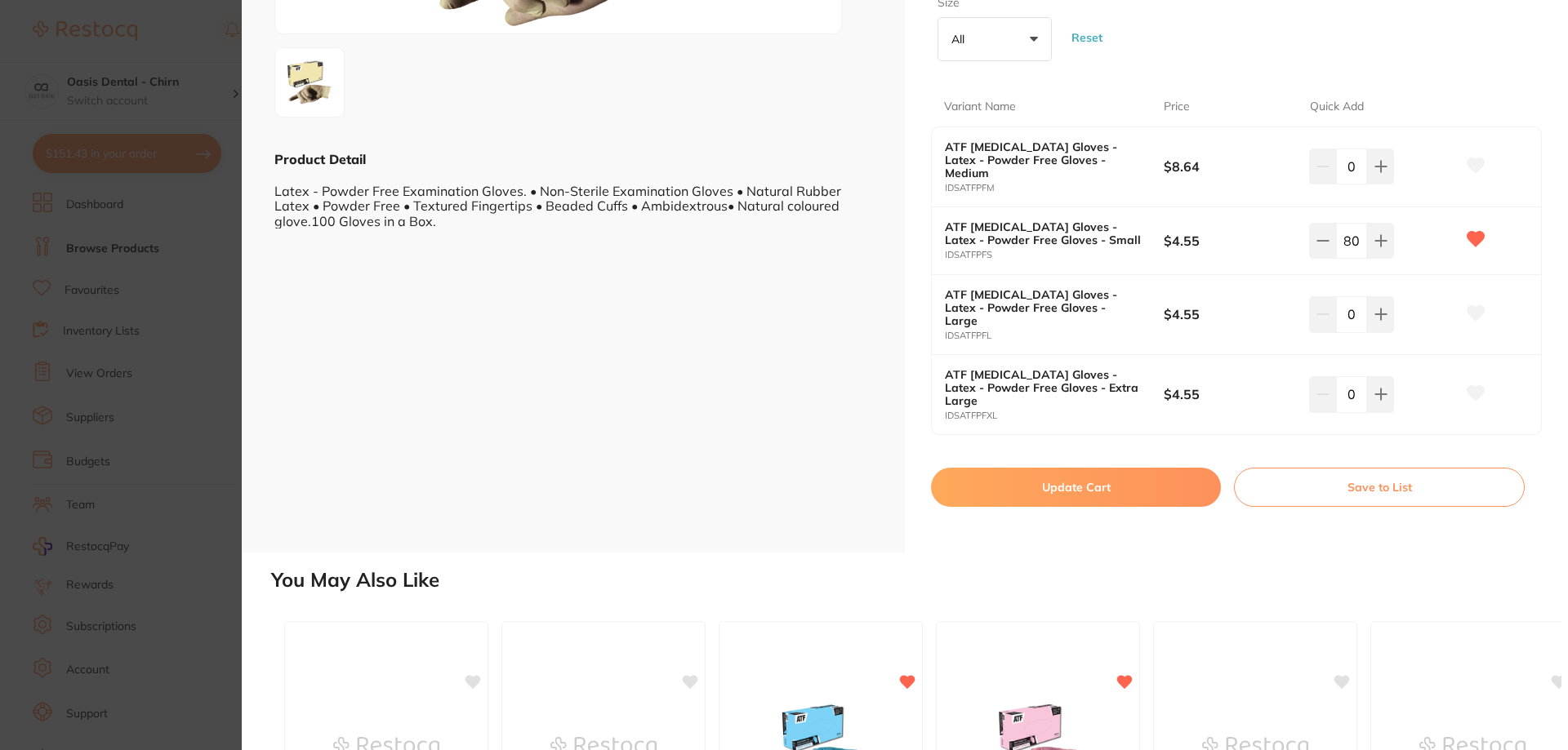
click at [1145, 478] on button "Update Cart" at bounding box center [1076, 487] width 290 height 40
checkbox input "false"
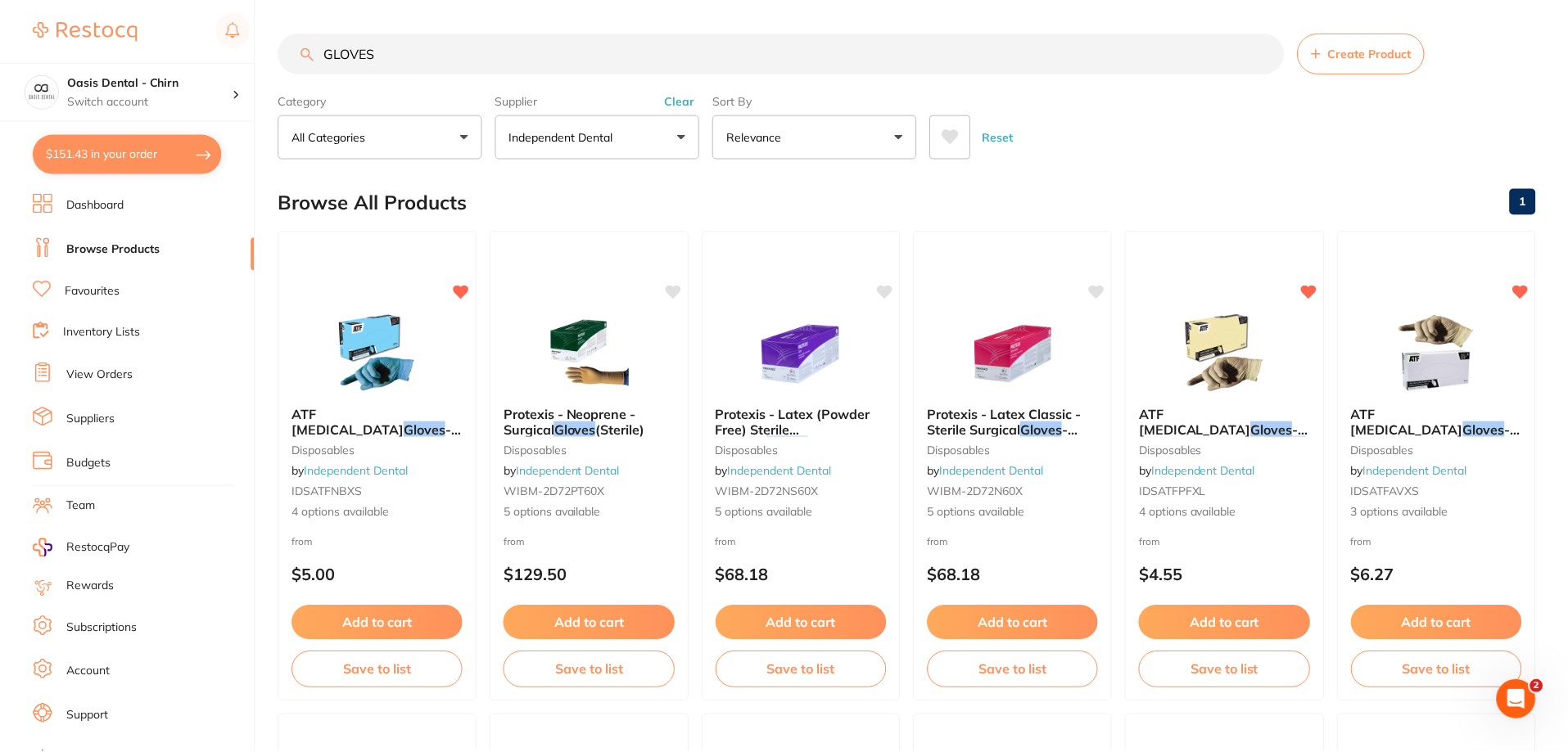
scroll to position [2, 0]
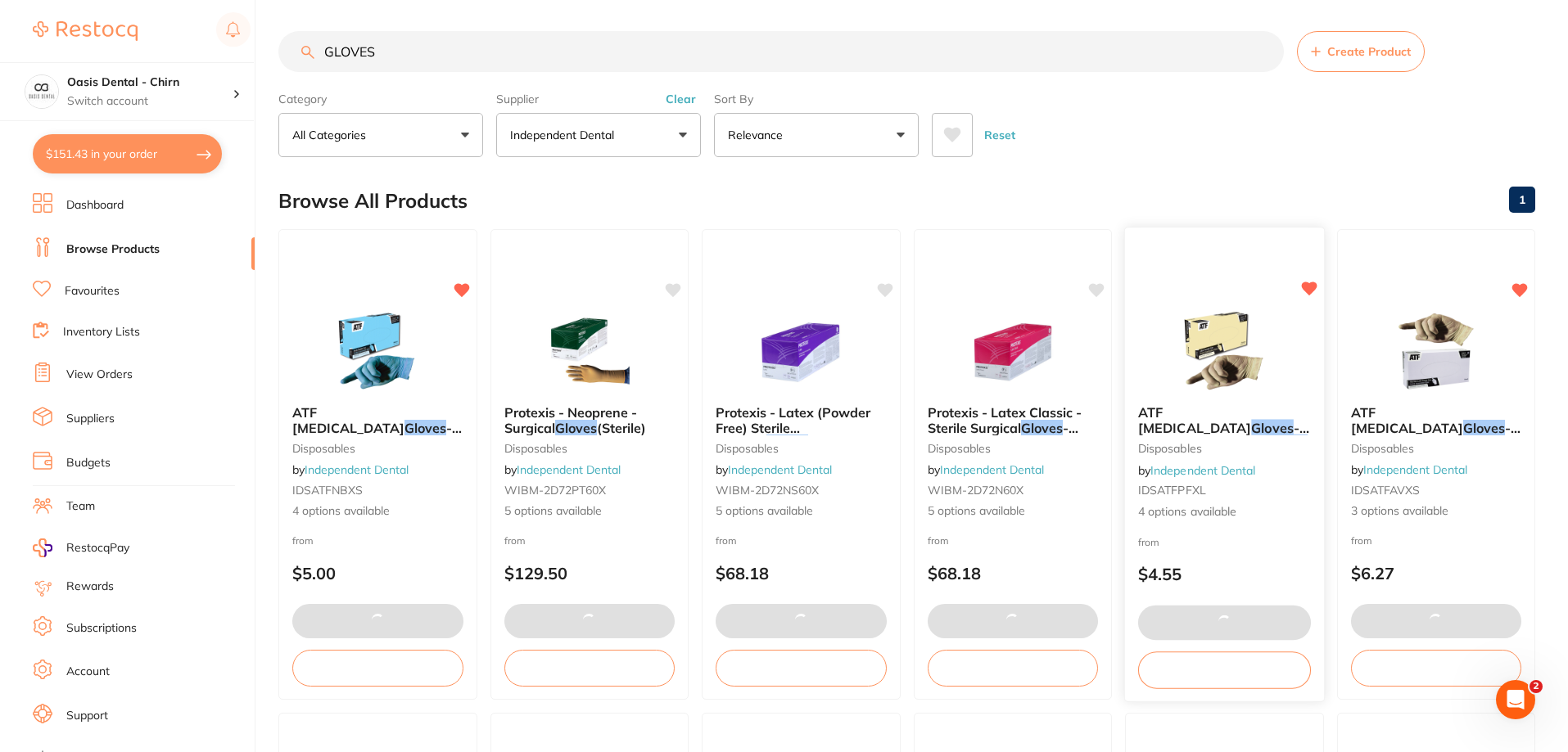
type input "80"
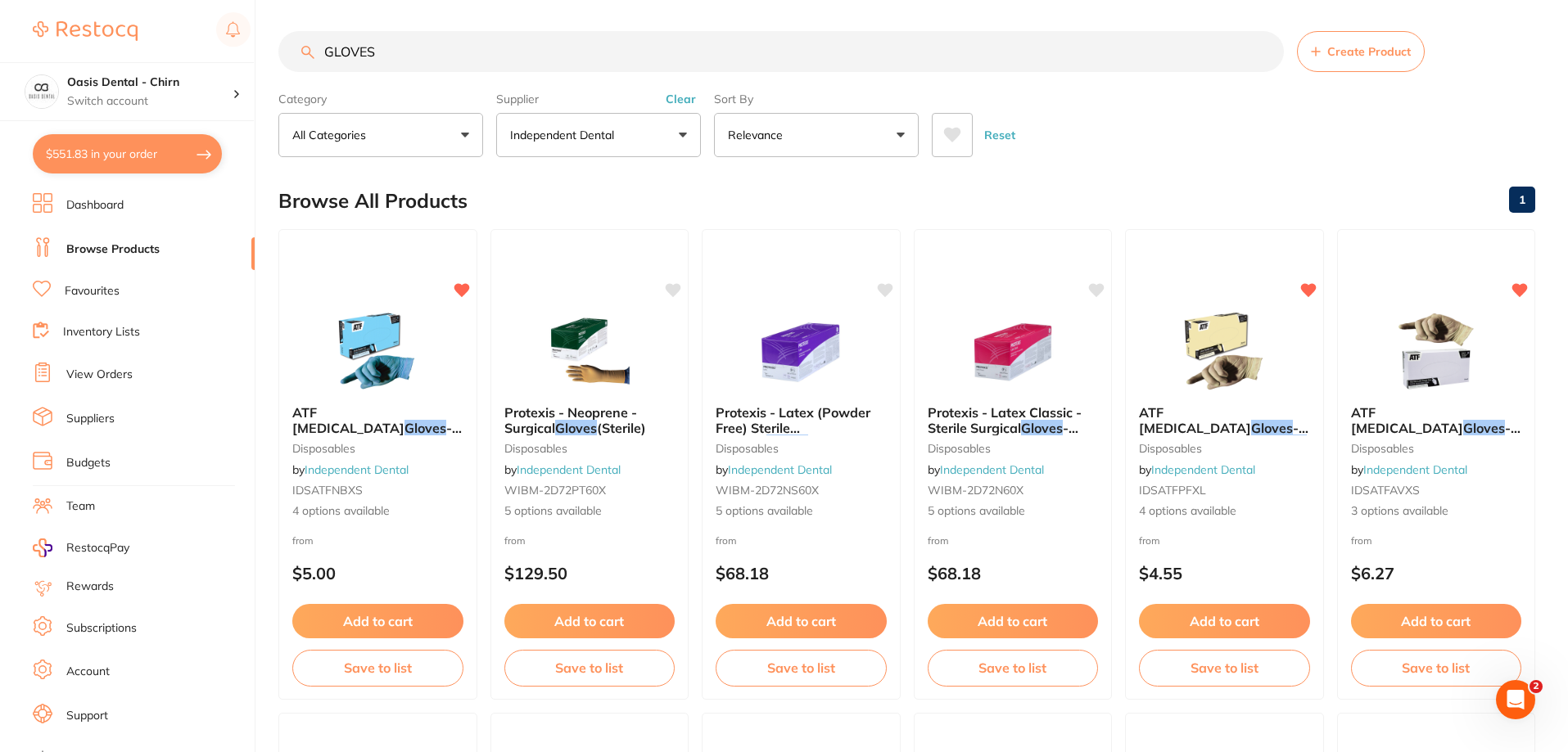
drag, startPoint x: 622, startPoint y: 62, endPoint x: 343, endPoint y: 18, distance: 282.4
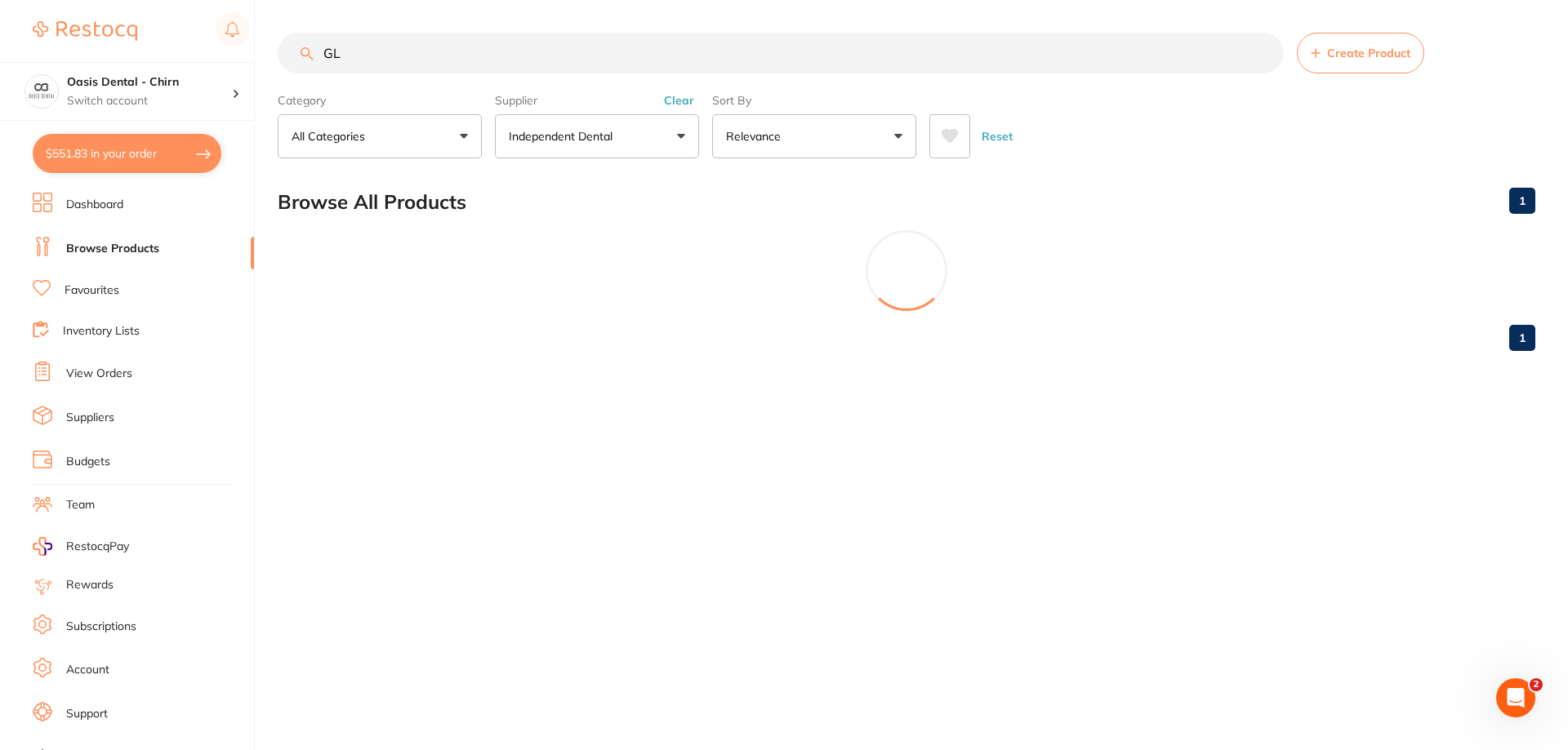
type input "G"
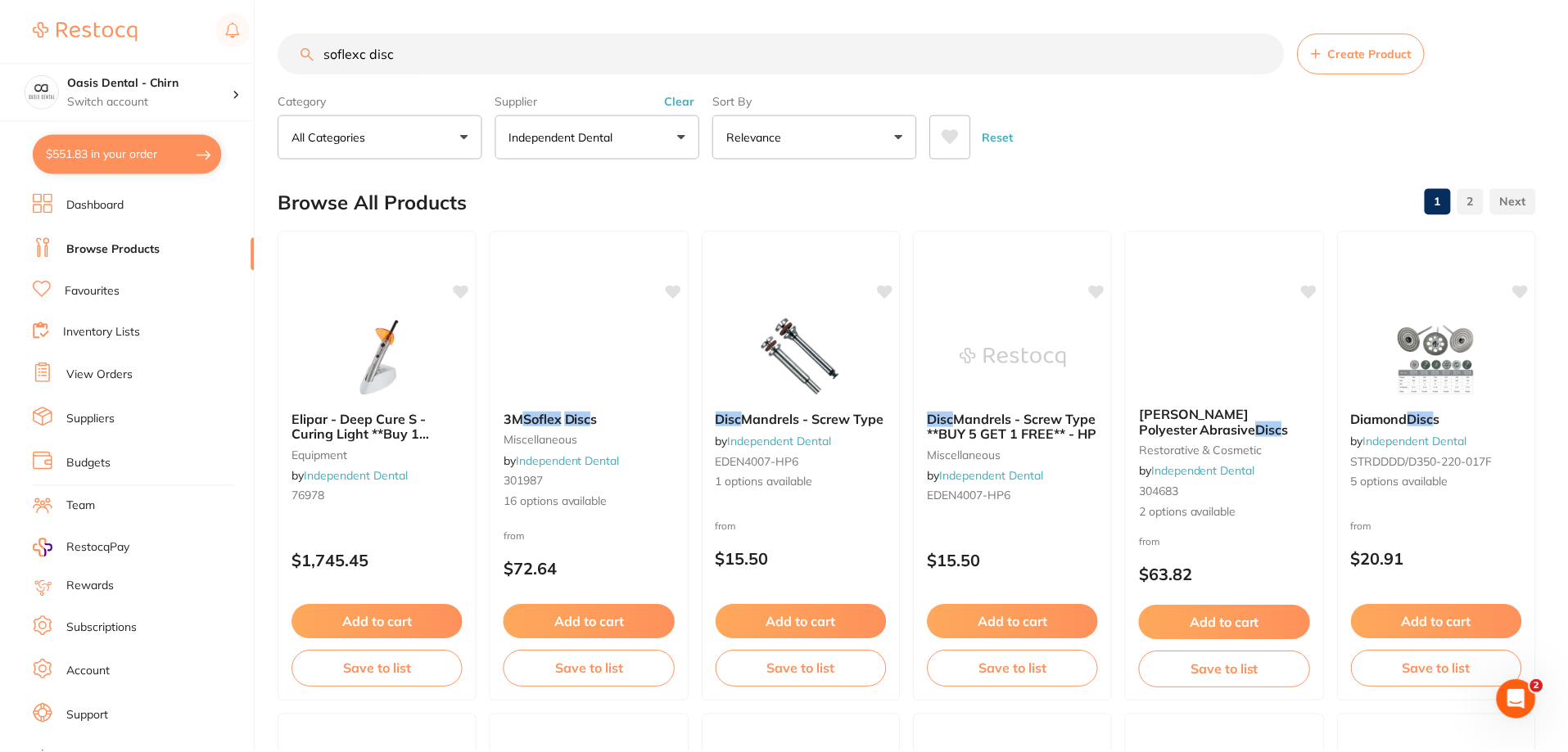
scroll to position [630, 0]
click at [365, 61] on input "soflexc disc" at bounding box center [780, 53] width 1005 height 41
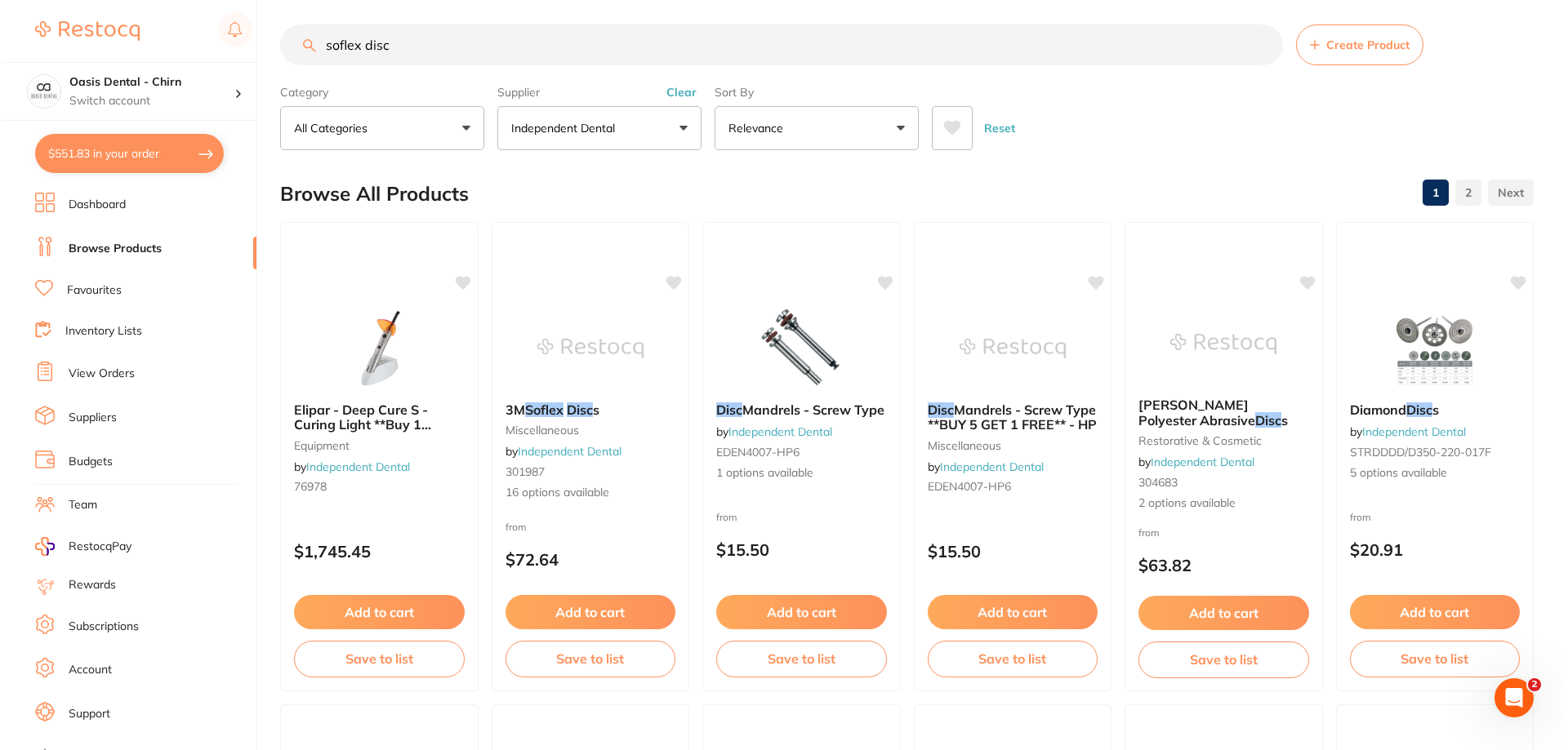
scroll to position [0, 0]
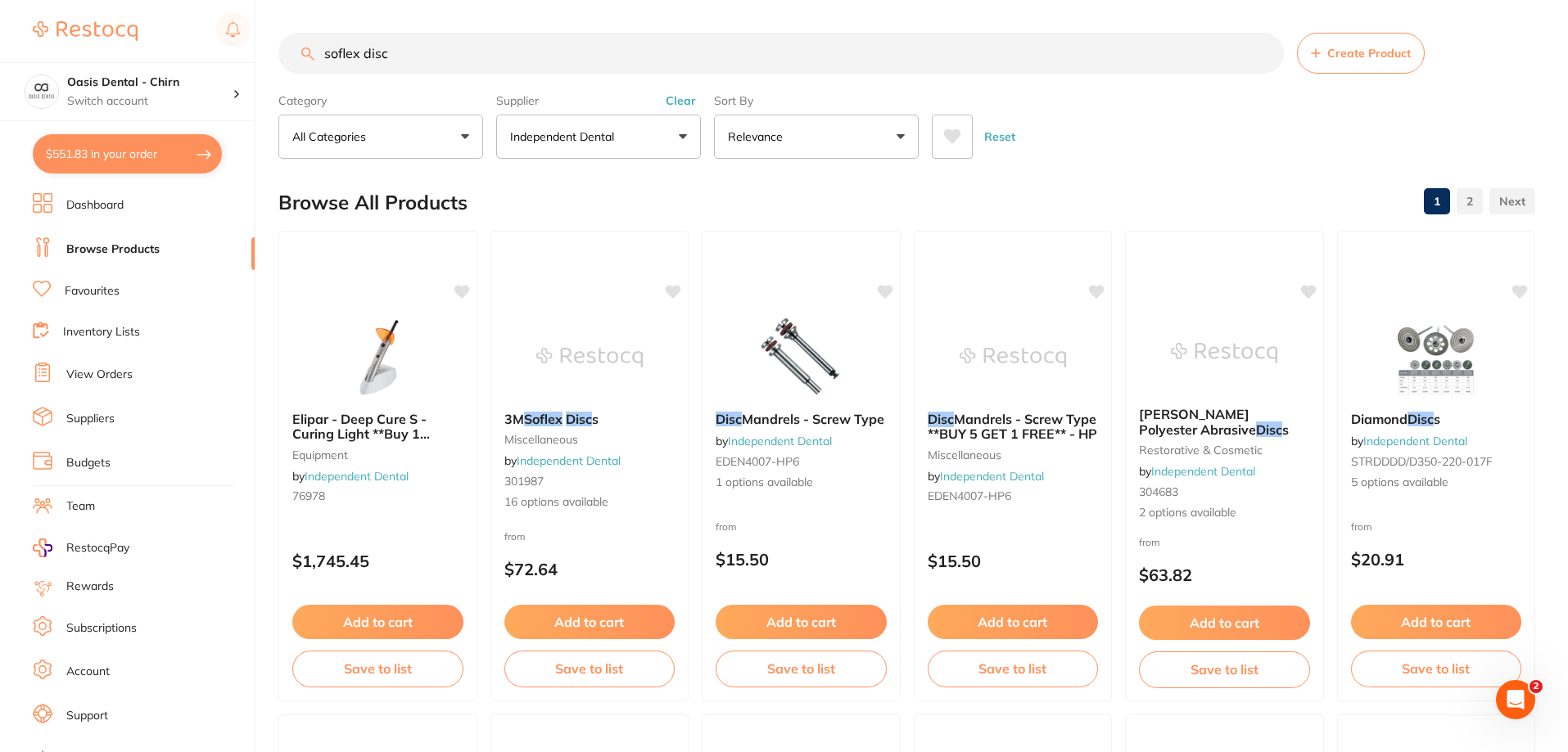
type input "soflex disc"
click at [155, 159] on button "$551.83 in your order" at bounding box center [127, 153] width 189 height 40
checkbox input "true"
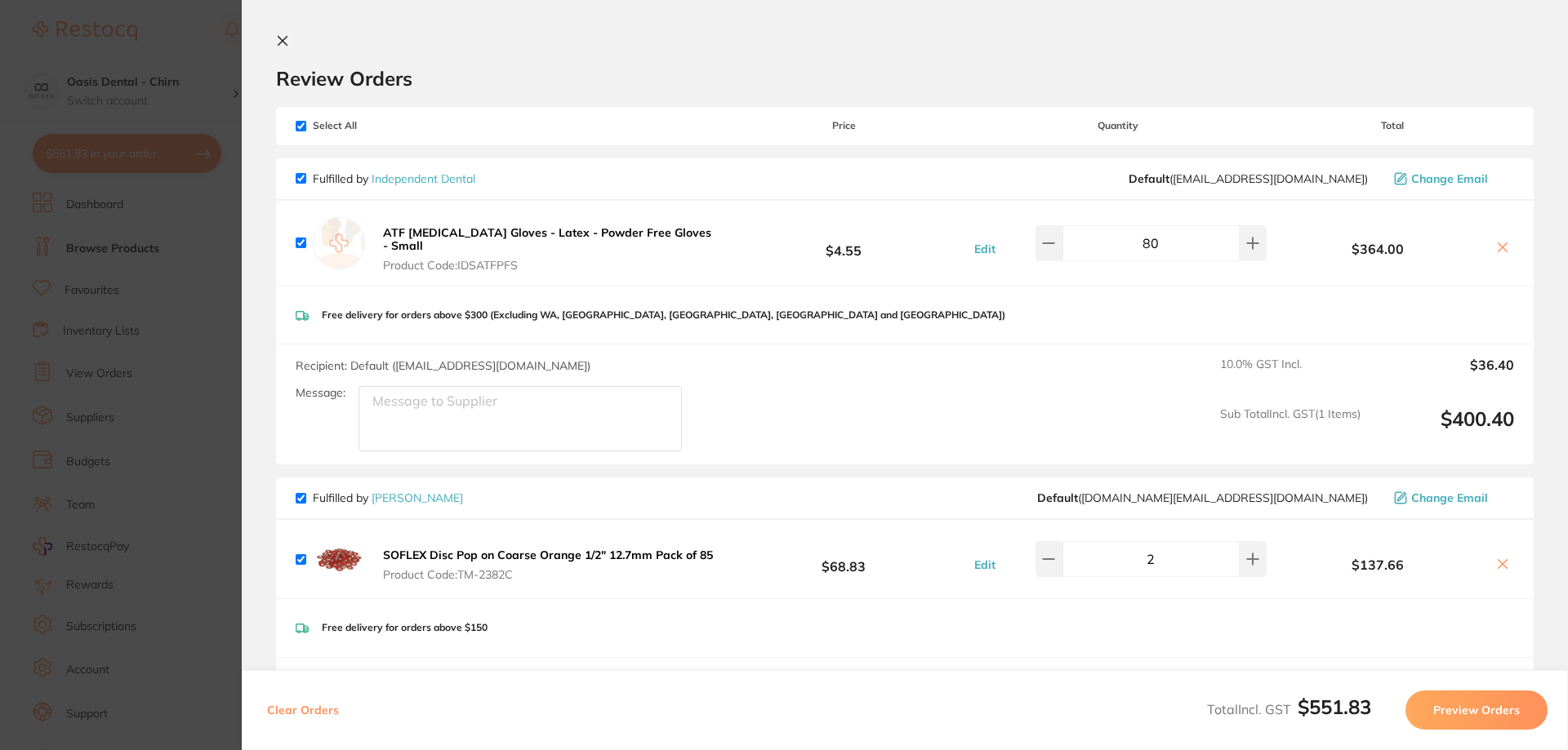
click at [284, 40] on icon at bounding box center [282, 40] width 13 height 13
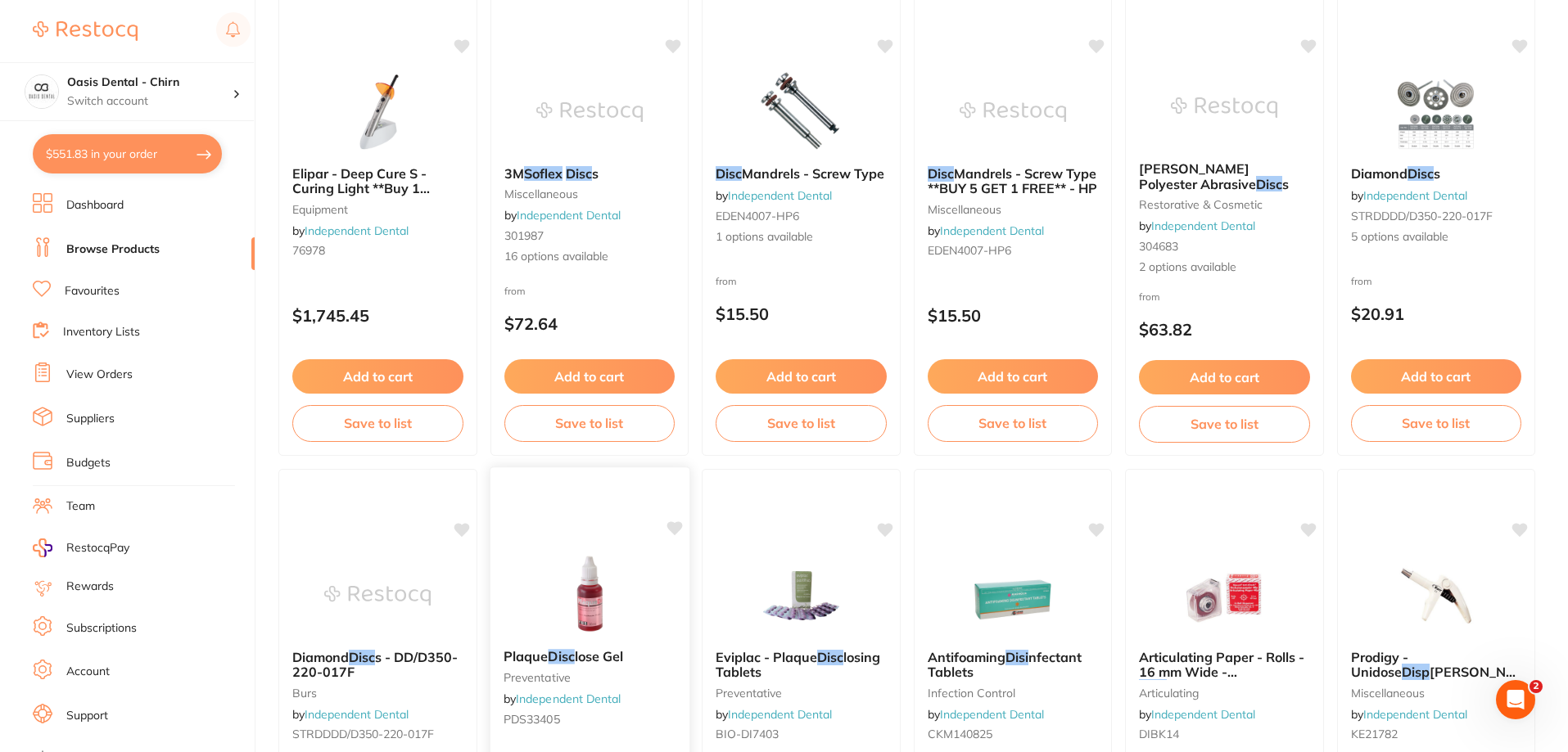
scroll to position [247, 0]
click at [135, 156] on button "$551.83 in your order" at bounding box center [127, 153] width 189 height 40
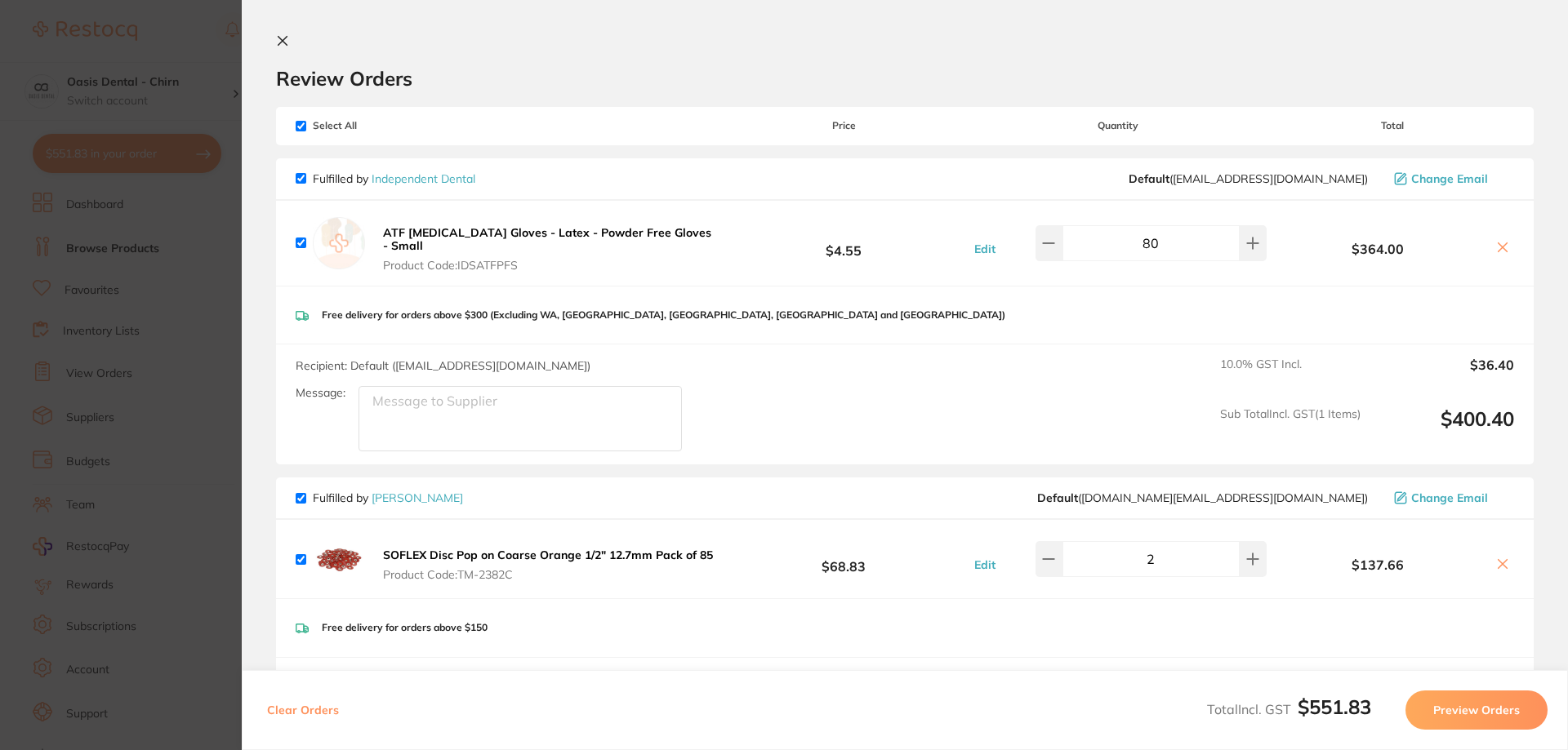
scroll to position [82, 0]
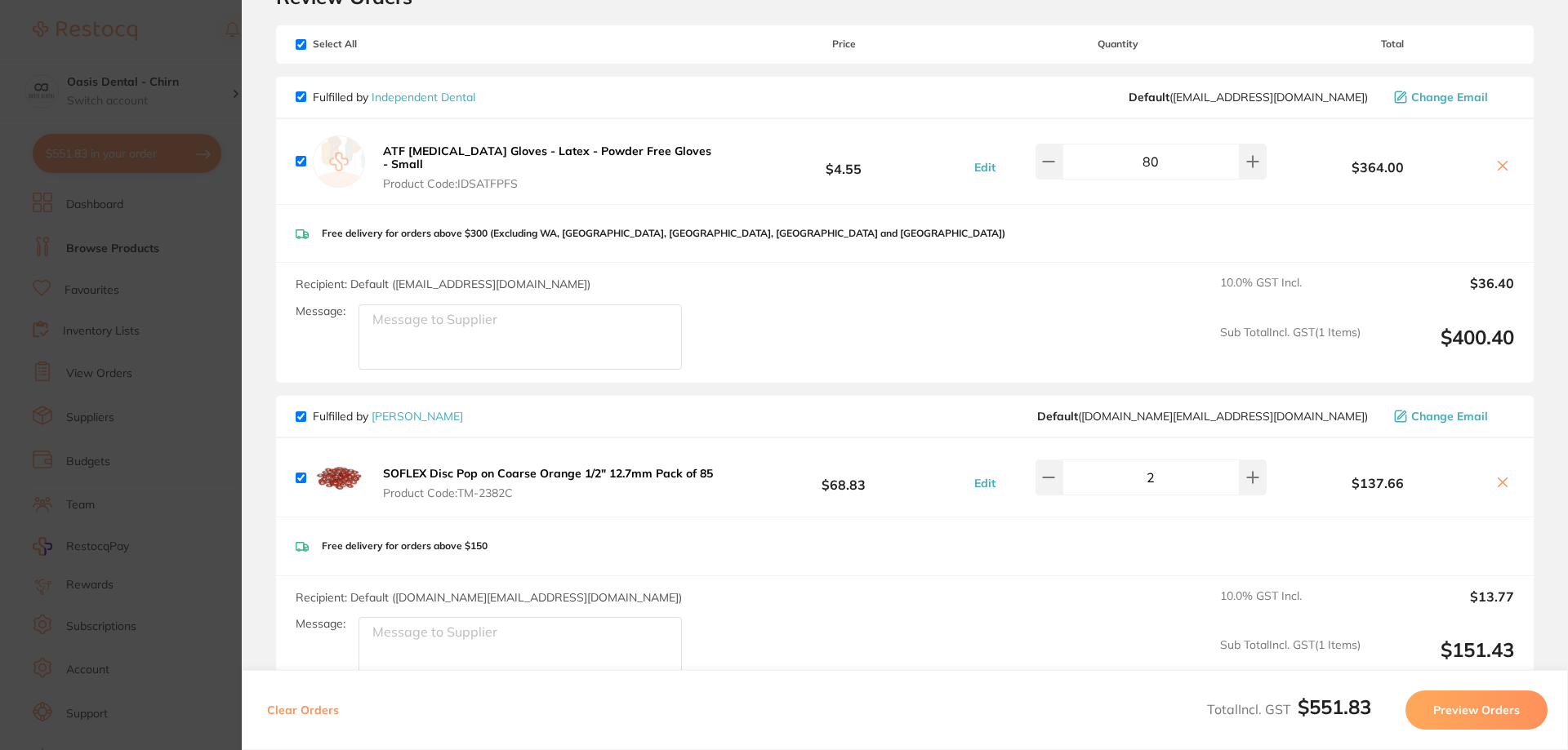
click at [1508, 487] on button at bounding box center [1502, 484] width 23 height 18
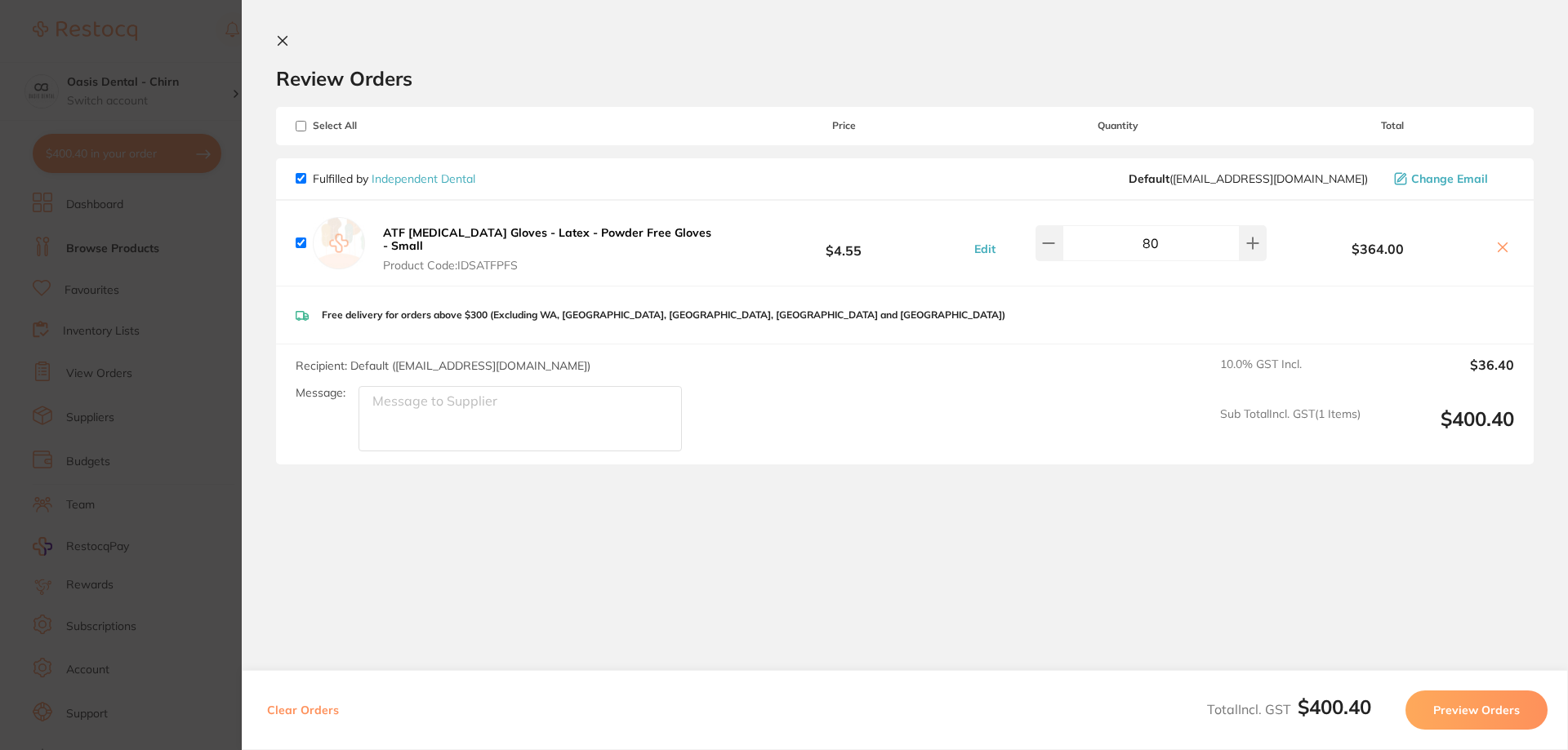
scroll to position [0, 0]
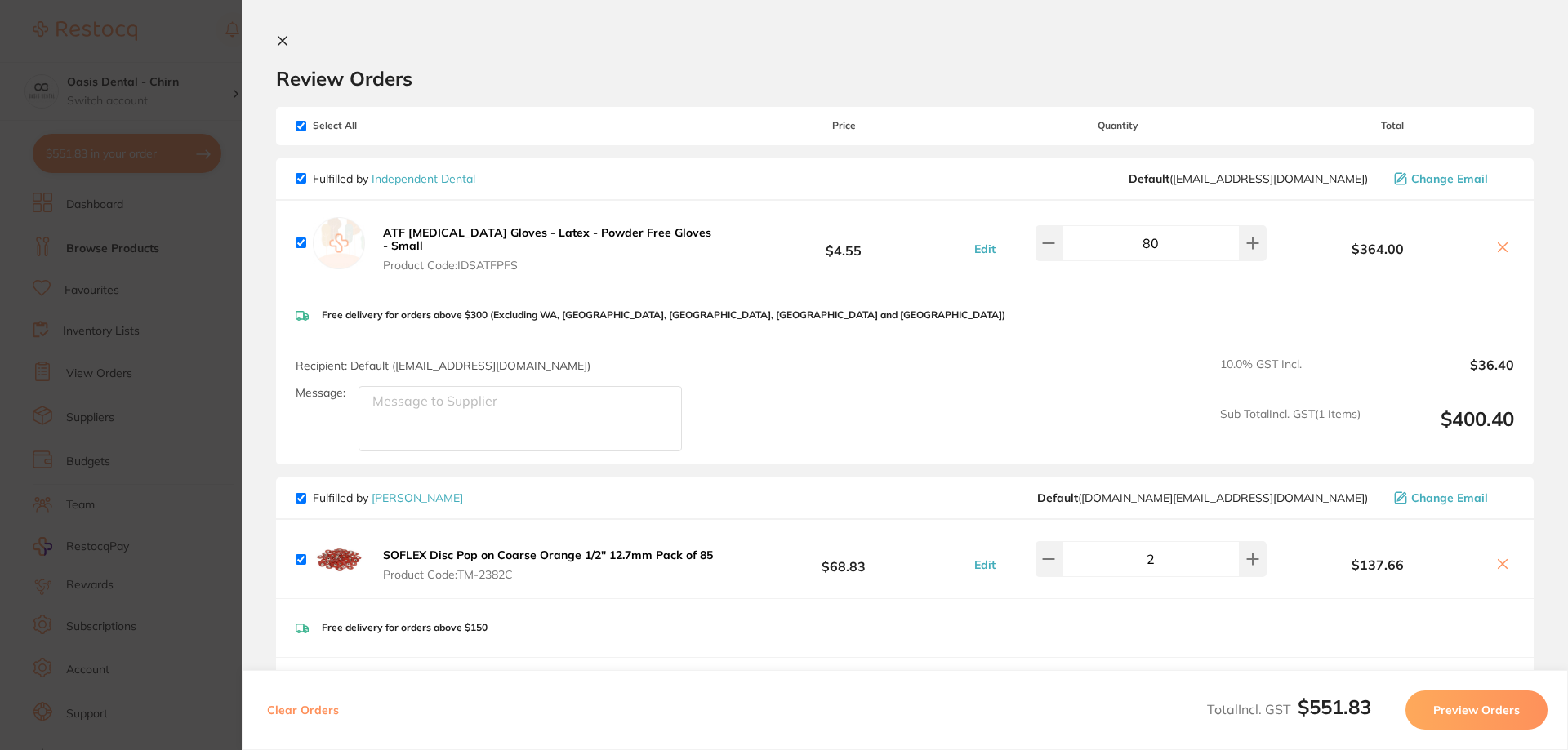
drag, startPoint x: 1487, startPoint y: 559, endPoint x: 1499, endPoint y: 550, distance: 15.0
click at [1491, 557] on button at bounding box center [1502, 566] width 23 height 18
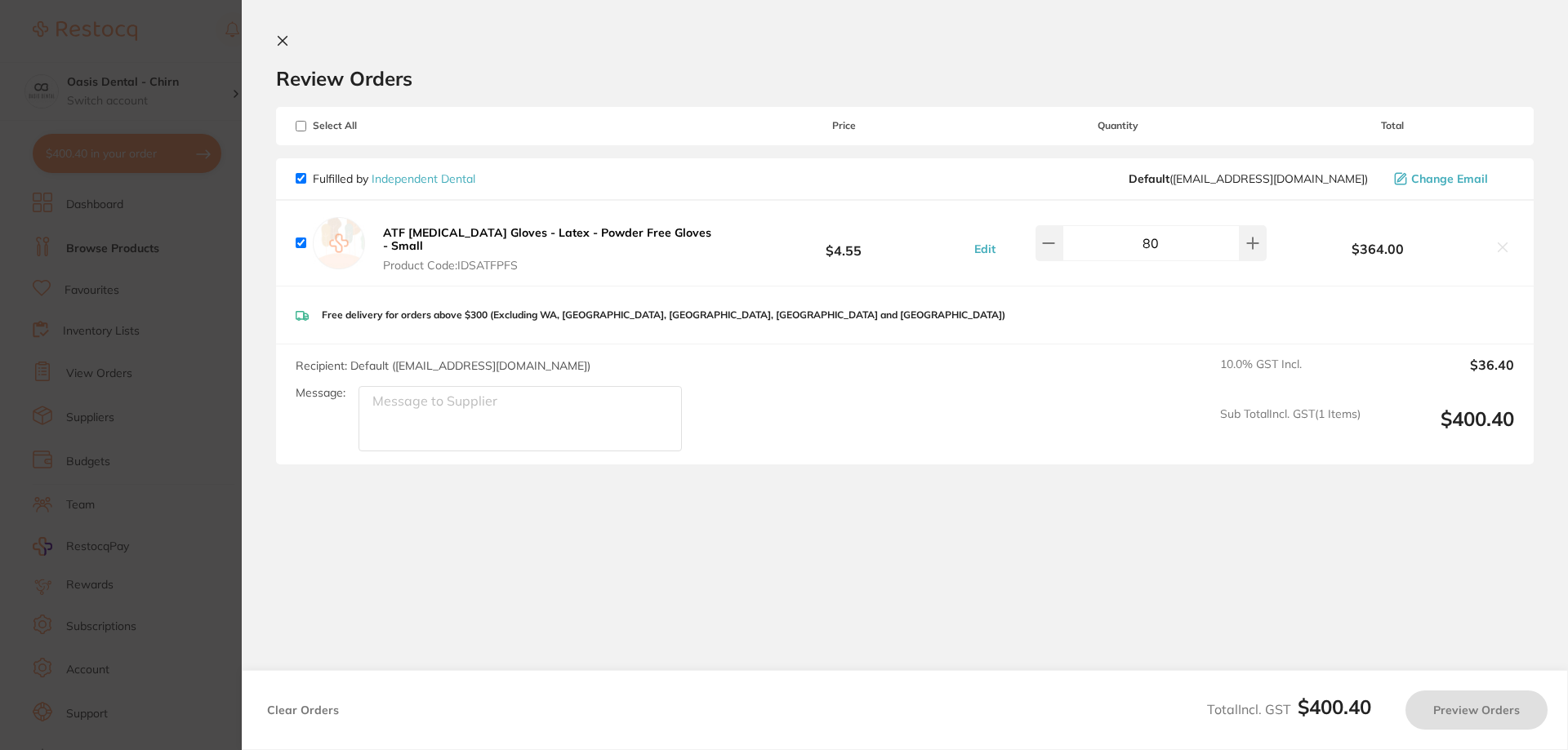
checkbox input "true"
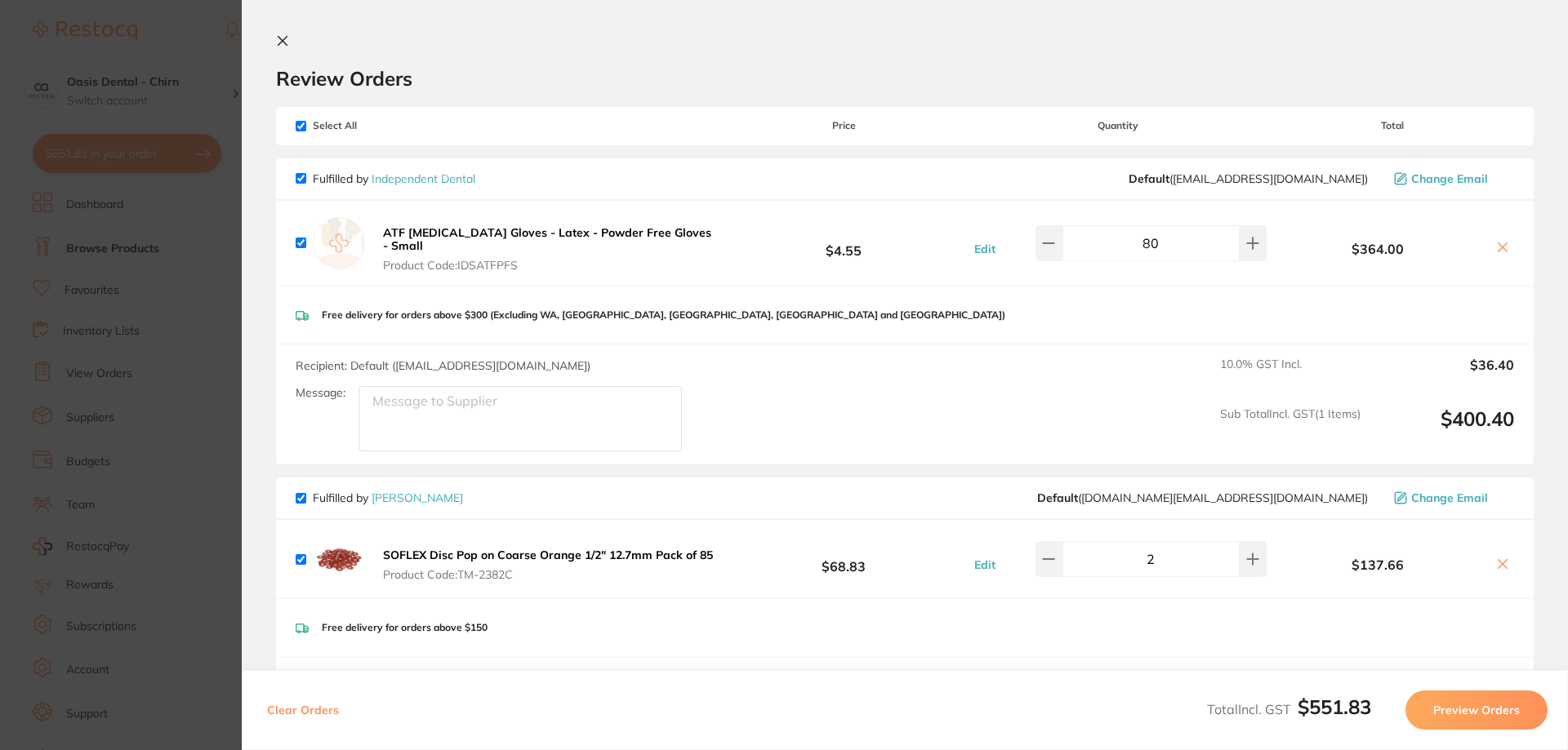
scroll to position [82, 0]
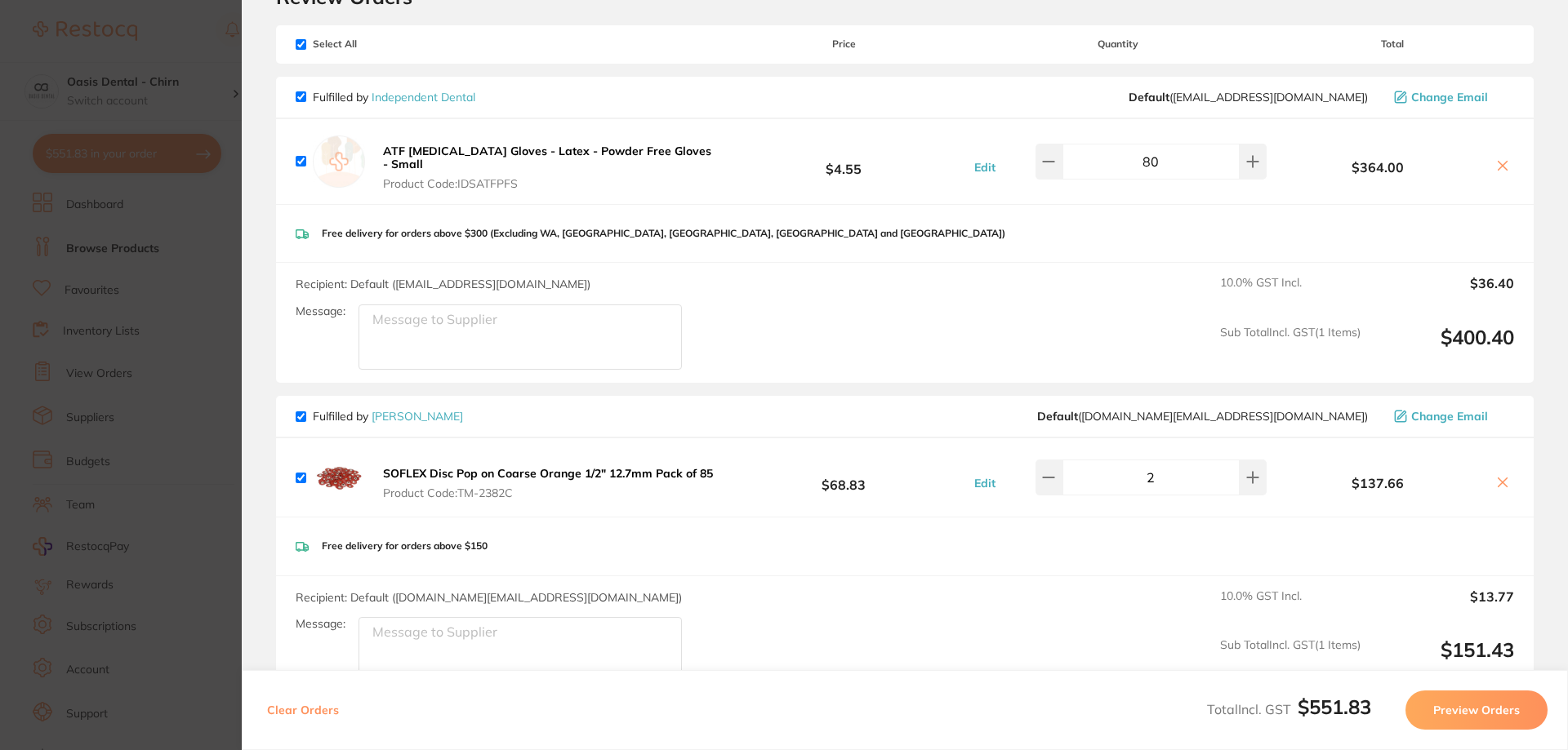
click at [302, 414] on input "checkbox" at bounding box center [300, 416] width 11 height 11
checkbox input "false"
click at [1465, 718] on button "Preview Orders" at bounding box center [1477, 710] width 142 height 40
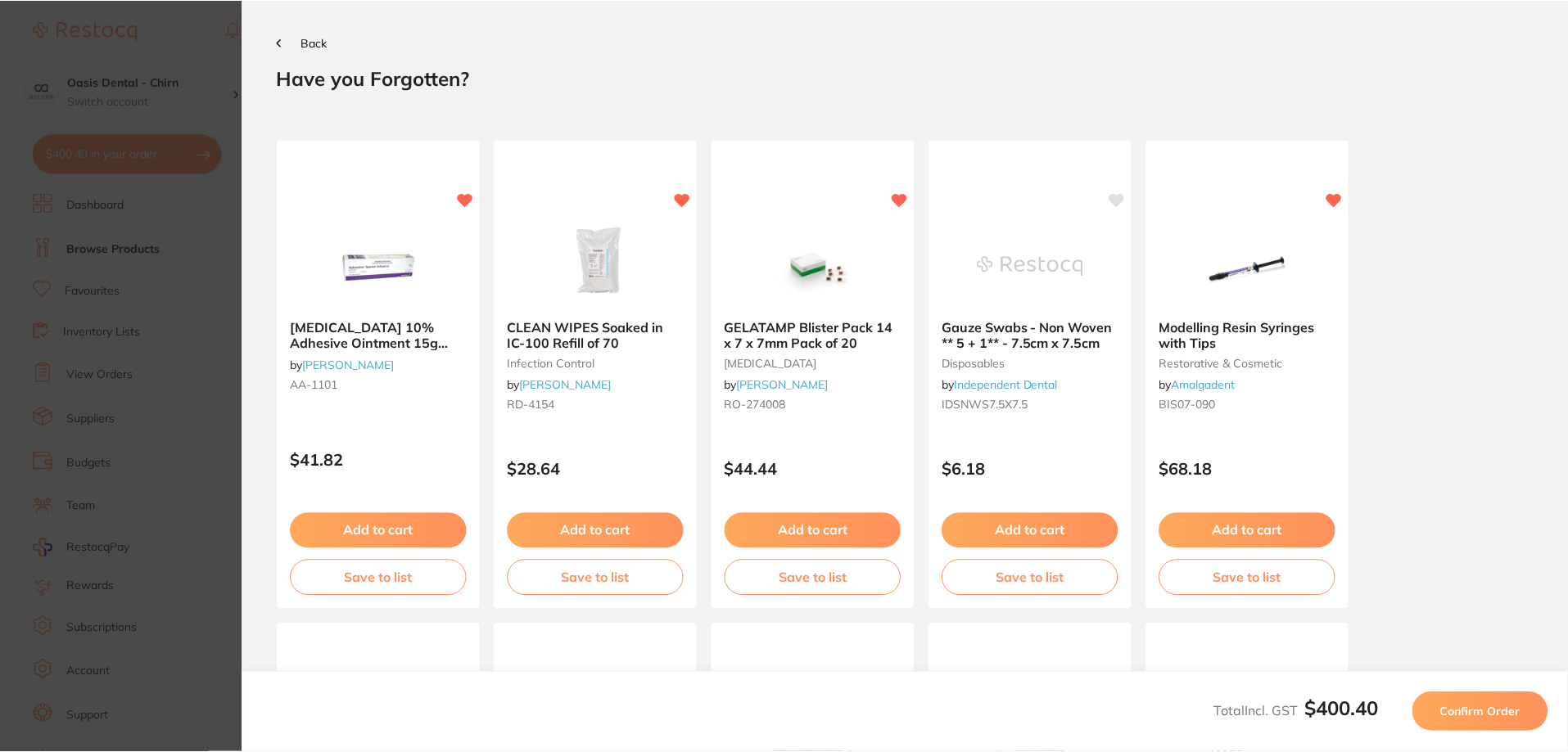
scroll to position [0, 0]
click at [1485, 702] on button "Confirm Order" at bounding box center [1483, 711] width 136 height 40
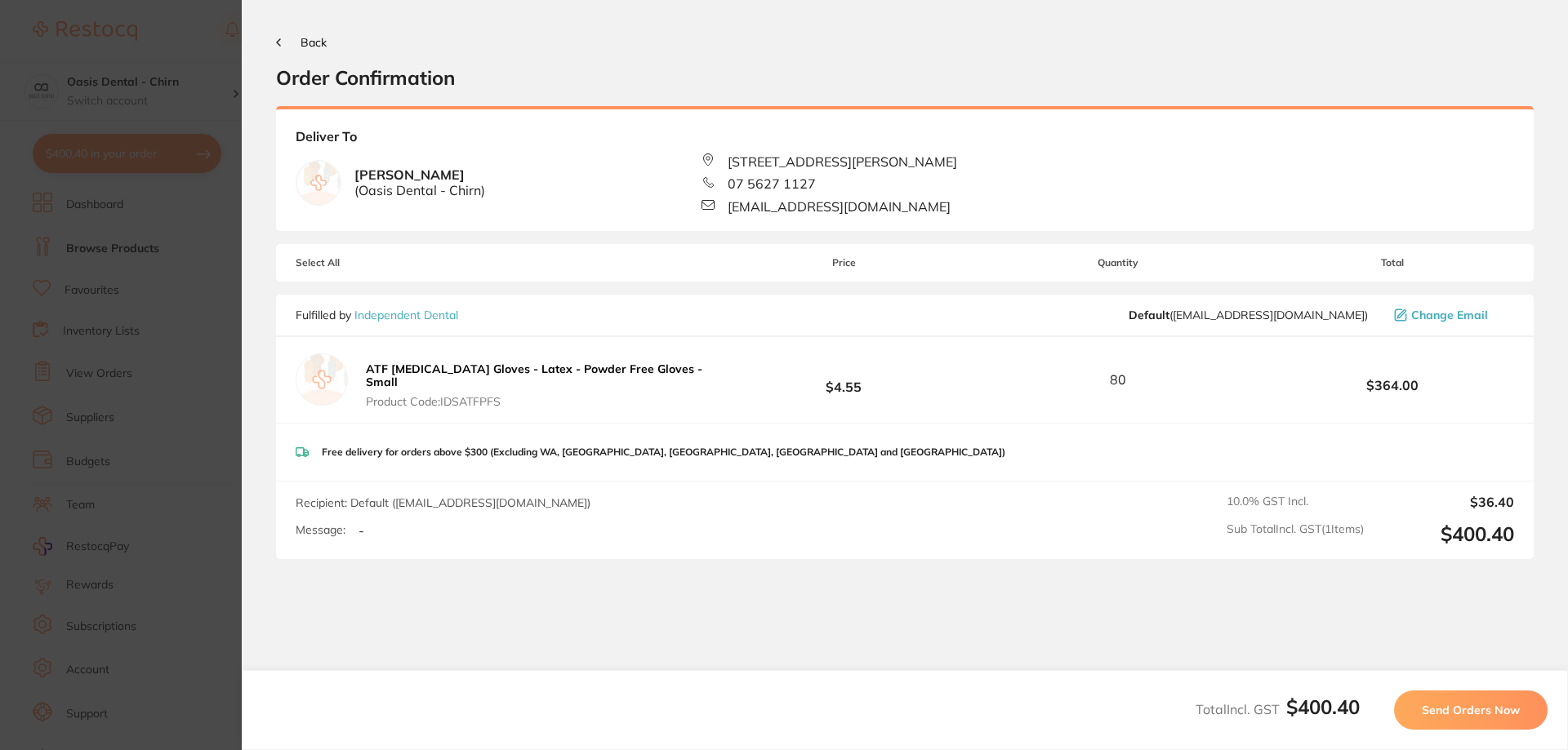
click at [1458, 711] on span "Send Orders Now" at bounding box center [1470, 710] width 98 height 15
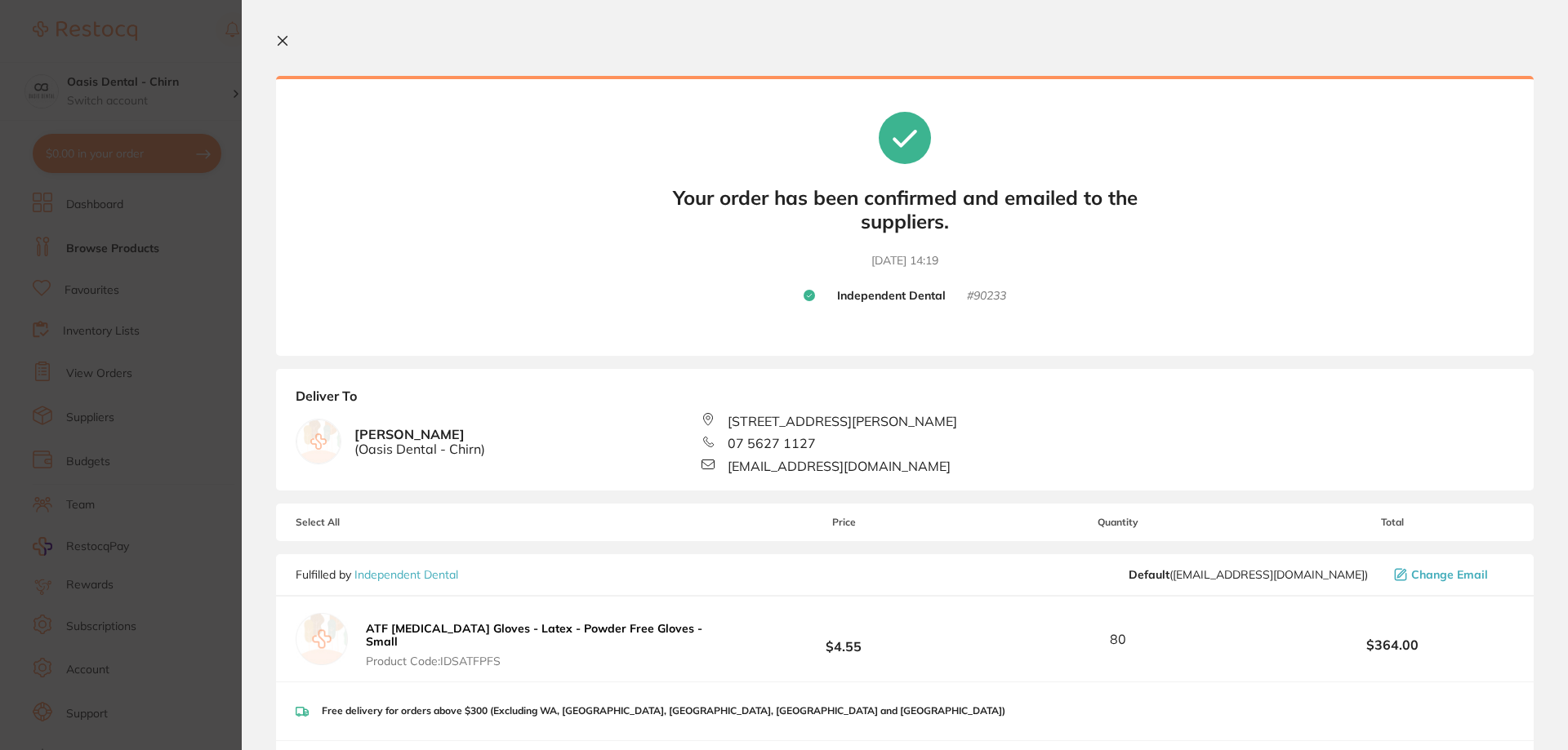
click at [283, 39] on icon at bounding box center [282, 40] width 13 height 13
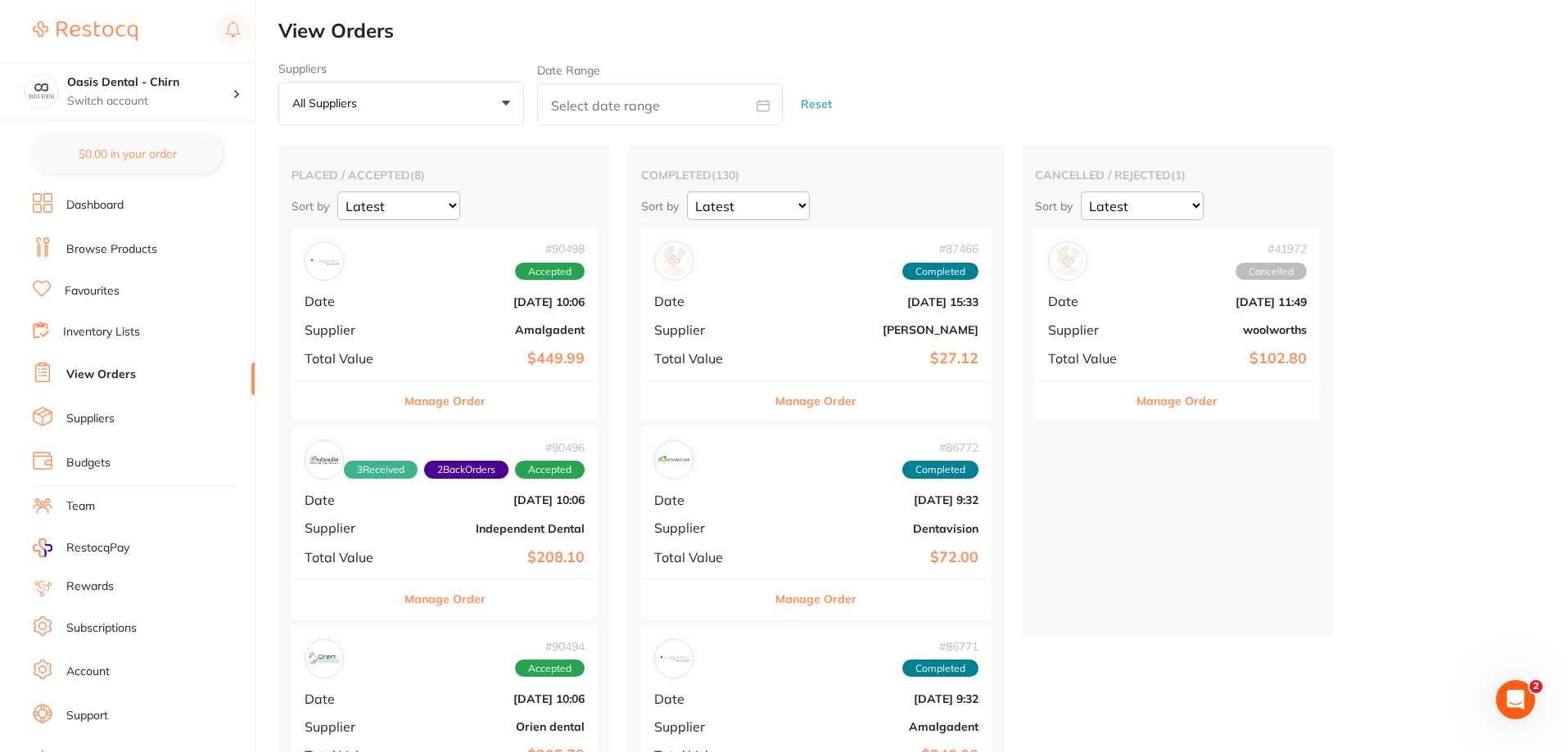
checkbox input "false"
